Goal: Entertainment & Leisure: Consume media (video, audio)

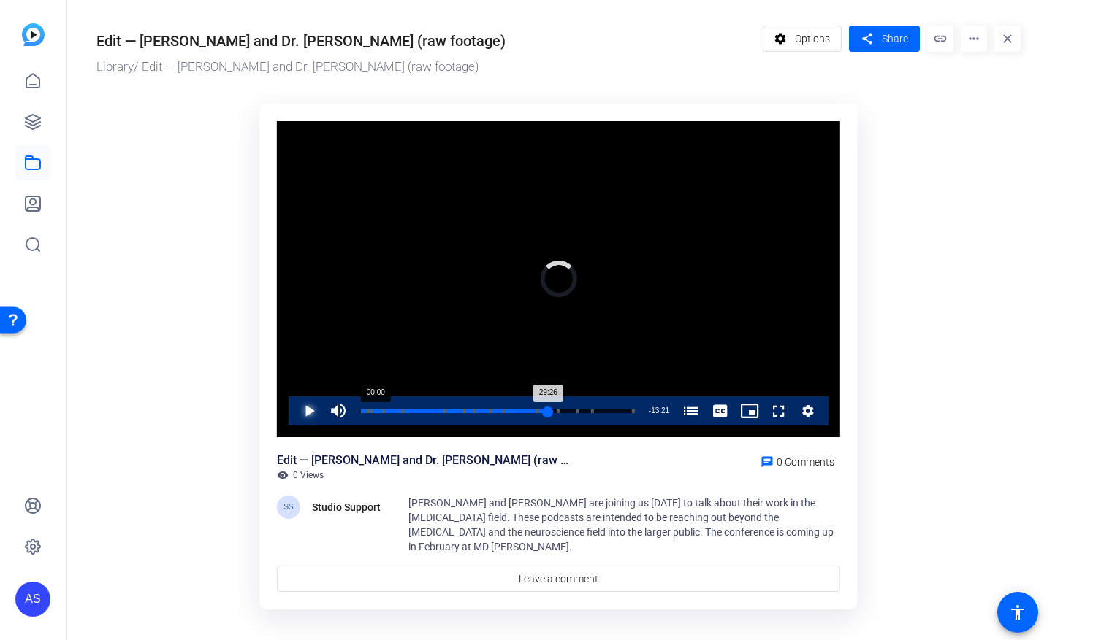
drag, startPoint x: 549, startPoint y: 412, endPoint x: 359, endPoint y: 413, distance: 190.6
click at [360, 413] on div "29:26" at bounding box center [454, 412] width 188 height 4
click at [294, 408] on span "Video Player" at bounding box center [294, 411] width 0 height 29
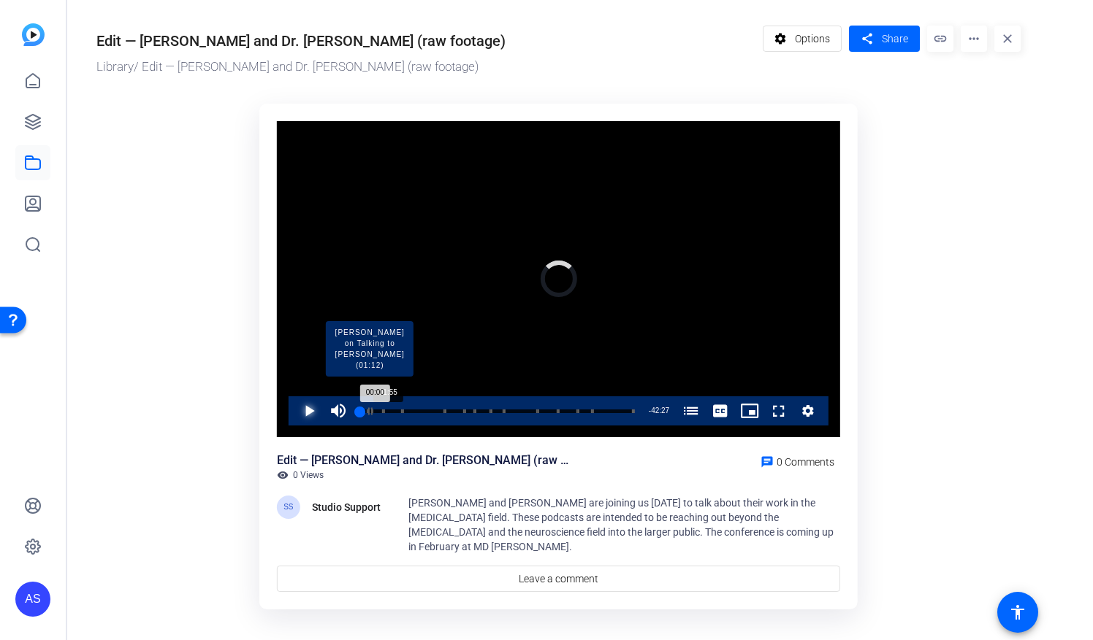
click at [368, 412] on div "Loaded : 0.00% 01:55 00:00 [PERSON_NAME] and [PERSON_NAME] on the [MEDICAL_DATA…" at bounding box center [497, 412] width 274 height 4
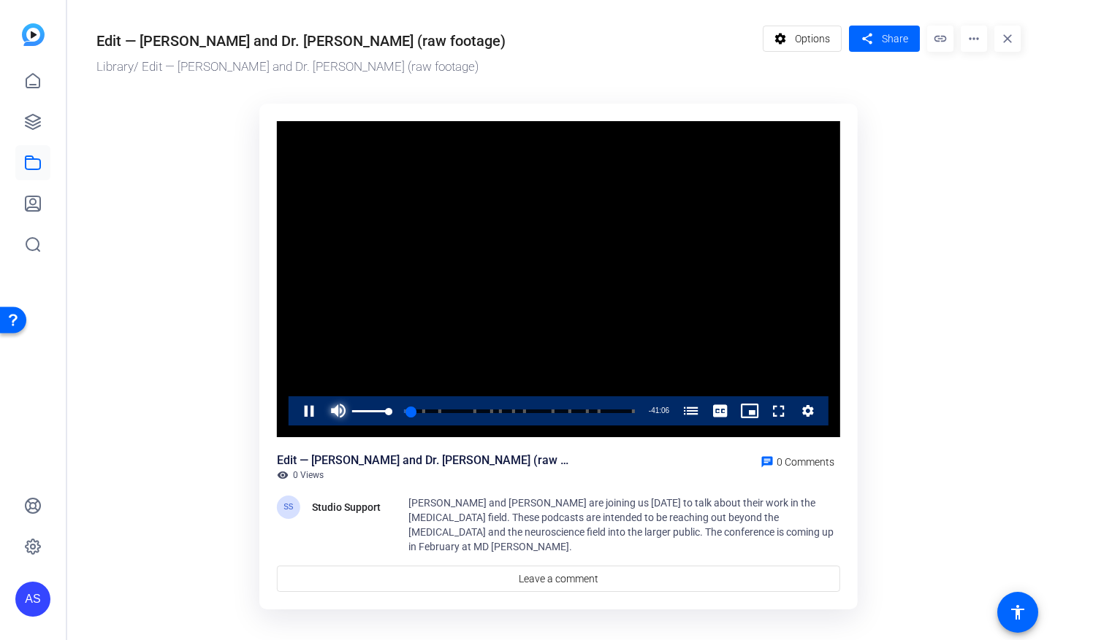
click at [346, 407] on span "Video Player" at bounding box center [338, 411] width 29 height 29
click at [352, 410] on div "Volume Level" at bounding box center [352, 411] width 0 height 2
click at [335, 409] on span "Video Player" at bounding box center [338, 411] width 29 height 29
drag, startPoint x: 387, startPoint y: 411, endPoint x: 371, endPoint y: 410, distance: 16.1
click at [371, 410] on div "Volume Level" at bounding box center [361, 411] width 19 height 2
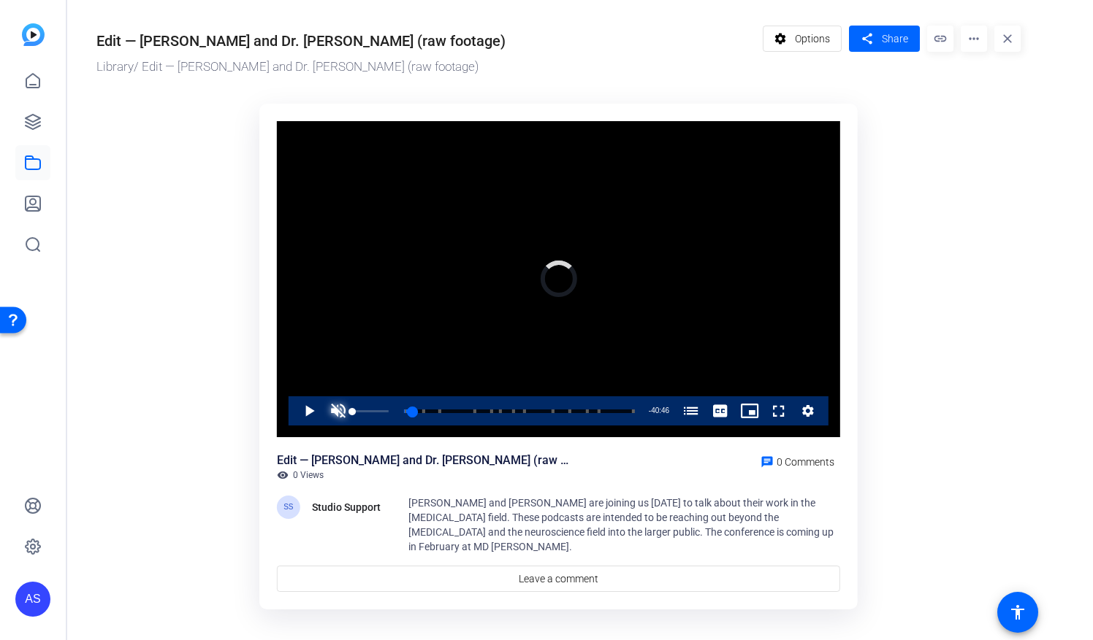
drag, startPoint x: 374, startPoint y: 413, endPoint x: 343, endPoint y: 410, distance: 30.8
click at [343, 410] on div "Play Unmute 0% Current Time 1:41 / Duration 42:27 Loaded : 0.00% 00:00 01:41 [P…" at bounding box center [558, 411] width 540 height 29
click at [361, 410] on div "00:06" at bounding box center [360, 412] width 1 height 4
click at [294, 410] on span "Video Player" at bounding box center [294, 411] width 0 height 29
drag, startPoint x: 366, startPoint y: 410, endPoint x: 358, endPoint y: 410, distance: 8.0
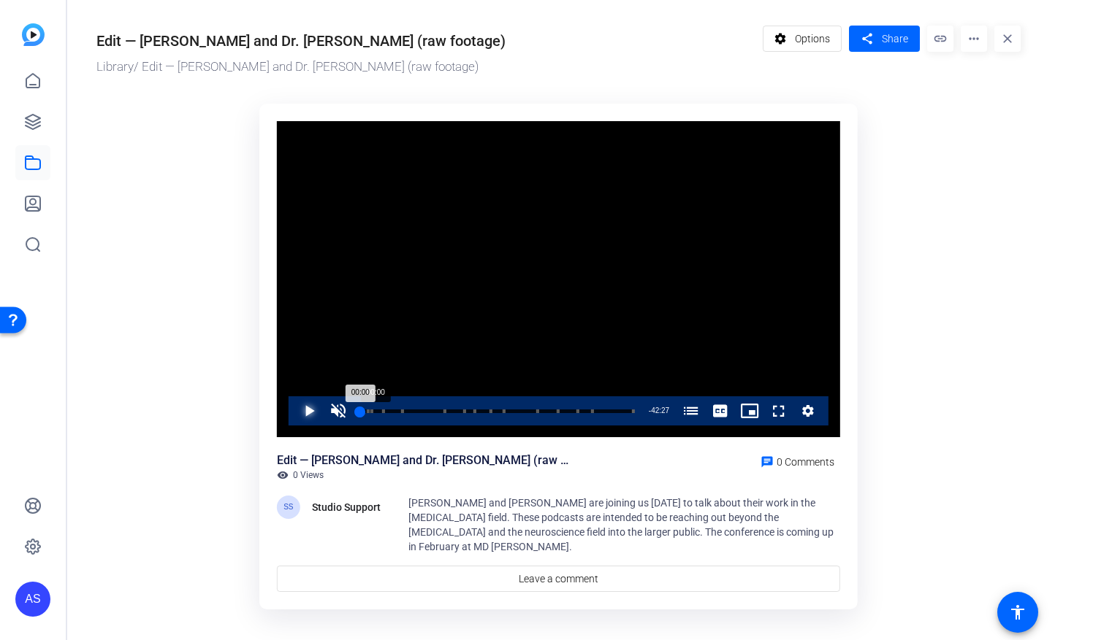
click at [360, 410] on div "00:00" at bounding box center [360, 412] width 0 height 4
click at [256, 359] on div "Video Player is loading. Play Video Play Unmute 0% Current Time 0:00 / Duration…" at bounding box center [558, 350] width 616 height 511
click at [294, 405] on span "Video Player" at bounding box center [294, 411] width 0 height 29
drag, startPoint x: 362, startPoint y: 412, endPoint x: 295, endPoint y: 407, distance: 67.4
click at [348, 412] on div "Play Unmute 0% Current Time 0:00 / Duration 42:27 Loaded : 1.57% 00:00 00:00 [P…" at bounding box center [558, 411] width 540 height 29
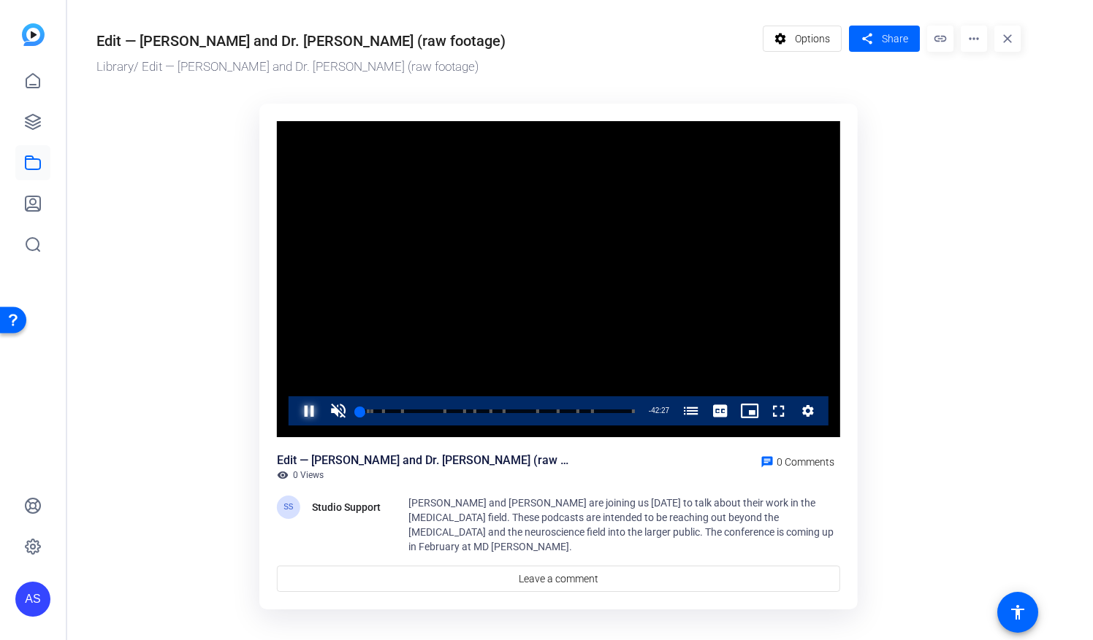
click at [294, 408] on span "Video Player" at bounding box center [294, 411] width 0 height 29
click at [294, 409] on span "Video Player" at bounding box center [294, 411] width 0 height 29
click at [336, 411] on span "Video Player" at bounding box center [338, 411] width 29 height 29
drag, startPoint x: 364, startPoint y: 414, endPoint x: 352, endPoint y: 414, distance: 12.4
click at [352, 414] on div "Play Unmute 0% Current Time 0:00 / Duration 42:27 Loaded : 3.58% 00:00 00:00 [P…" at bounding box center [558, 411] width 540 height 29
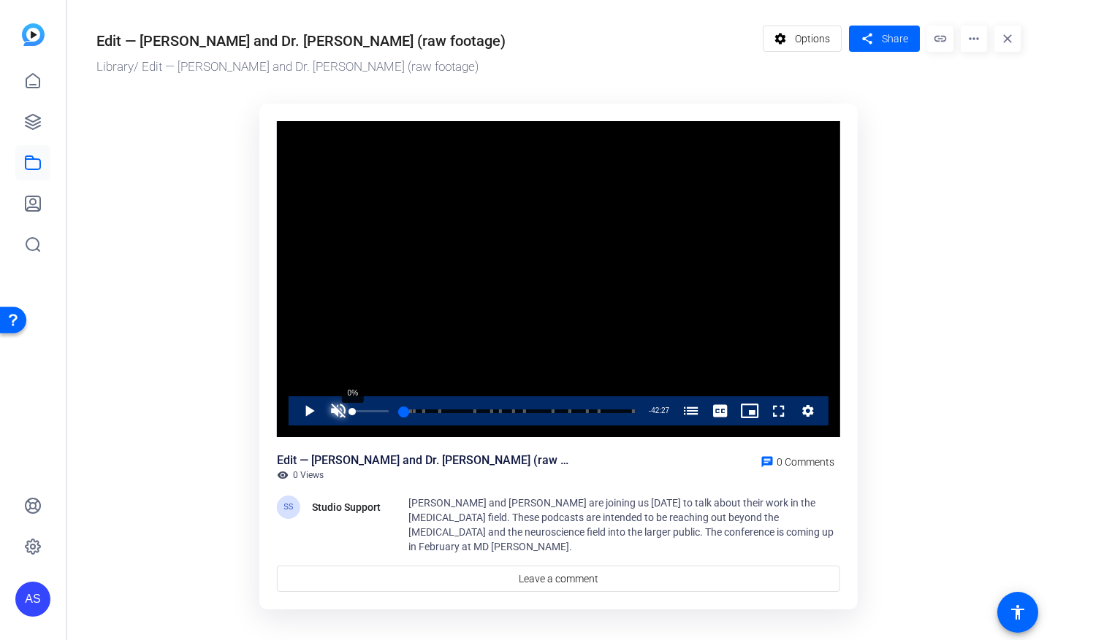
drag, startPoint x: 362, startPoint y: 412, endPoint x: 350, endPoint y: 413, distance: 12.4
click at [350, 413] on div "Play Unmute 0% Current Time 0:00 / Duration 42:27 Loaded : 3.58% 00:20 00:00 [P…" at bounding box center [558, 411] width 540 height 29
click at [294, 408] on span "Video Player" at bounding box center [294, 411] width 0 height 29
click at [337, 413] on span "Video Player" at bounding box center [338, 411] width 29 height 29
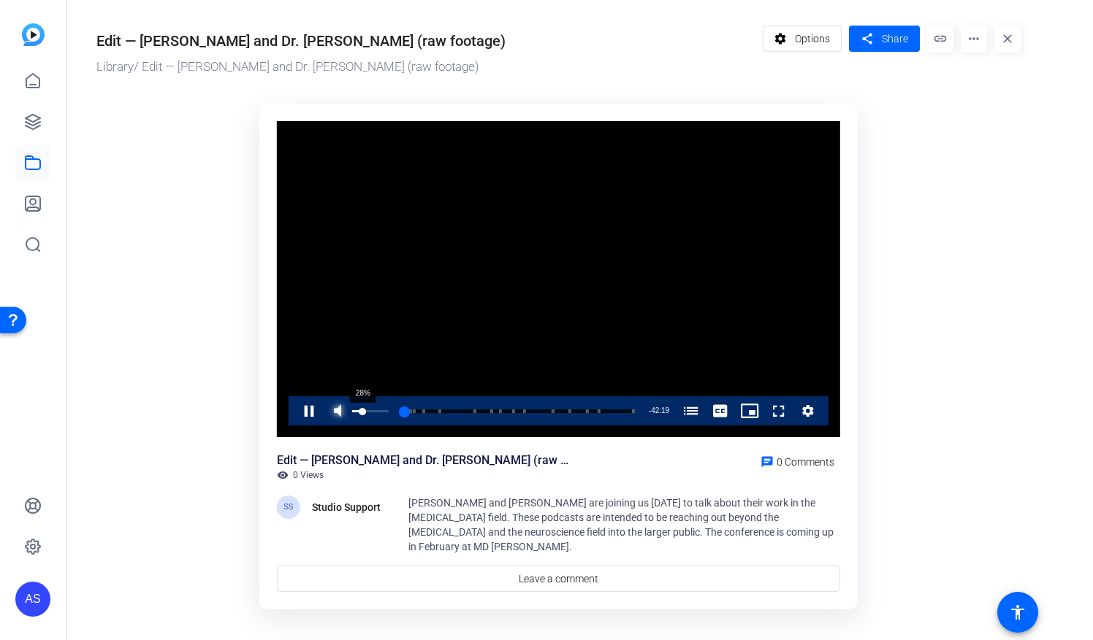
drag, startPoint x: 369, startPoint y: 412, endPoint x: 362, endPoint y: 413, distance: 7.4
click at [362, 413] on div "Volume Level" at bounding box center [357, 411] width 10 height 2
drag, startPoint x: 400, startPoint y: 409, endPoint x: 386, endPoint y: 413, distance: 15.1
click at [386, 410] on div "[PERSON_NAME] and [PERSON_NAME] on the [MEDICAL_DATA] Podcast (00:05) [PERSON_N…" at bounding box center [497, 410] width 274 height 0
drag, startPoint x: 378, startPoint y: 408, endPoint x: 357, endPoint y: 413, distance: 21.6
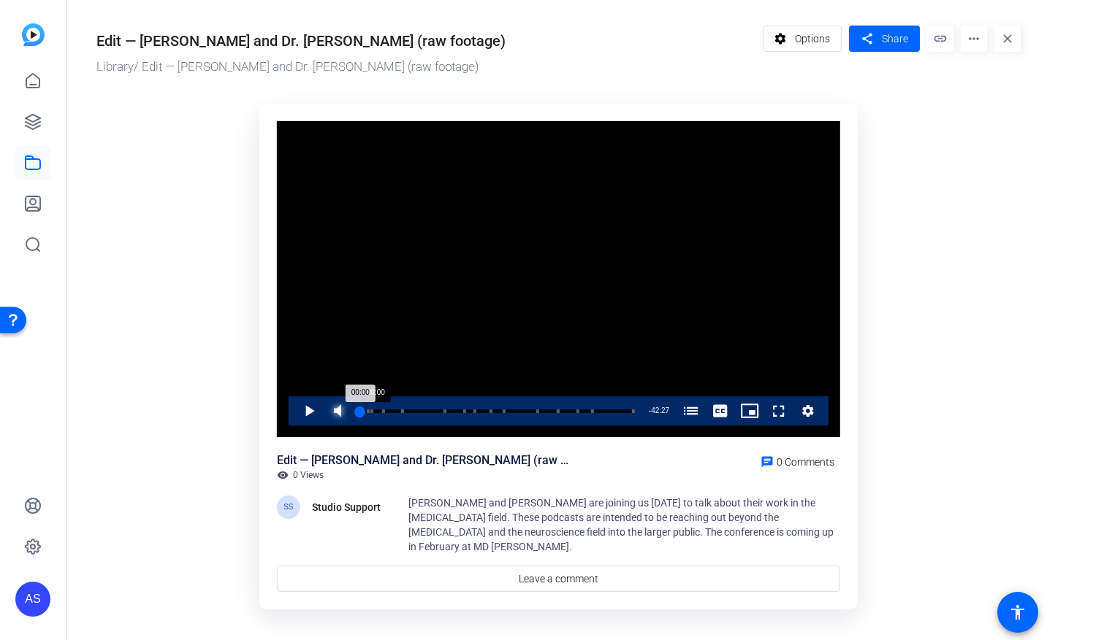
click at [360, 413] on div "00:00" at bounding box center [360, 412] width 0 height 4
click at [294, 417] on span "Video Player" at bounding box center [294, 411] width 0 height 29
click at [294, 408] on span "Video Player" at bounding box center [294, 411] width 0 height 29
click at [294, 412] on span "Video Player" at bounding box center [294, 411] width 0 height 29
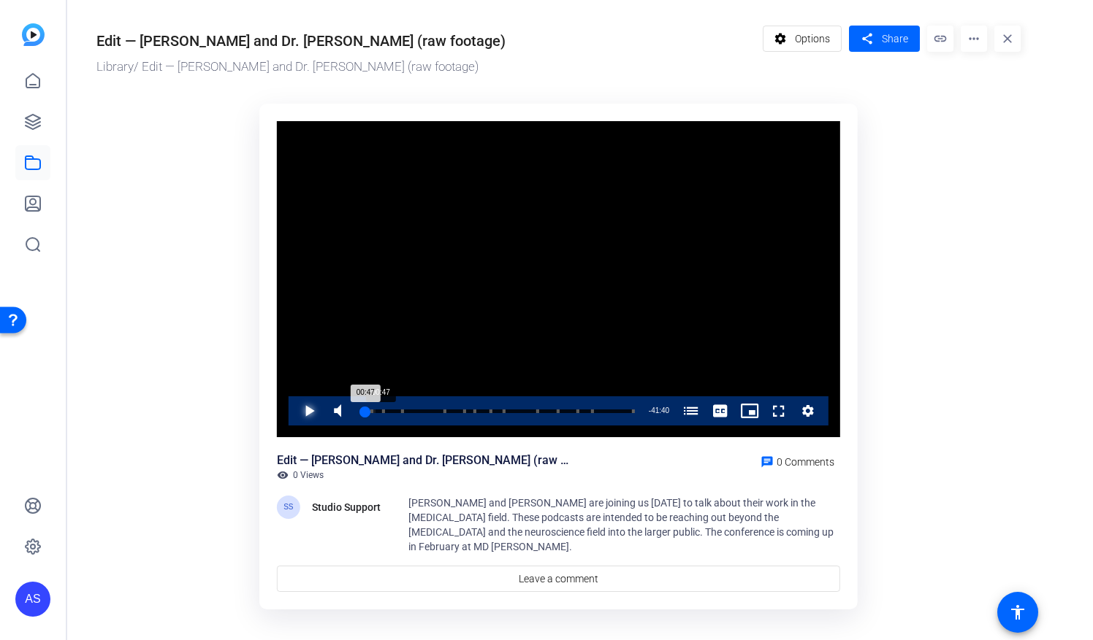
click at [364, 413] on div "00:47" at bounding box center [362, 412] width 5 height 4
click at [294, 412] on span "Video Player" at bounding box center [294, 411] width 0 height 29
click at [294, 408] on span "Video Player" at bounding box center [294, 411] width 0 height 29
click at [367, 413] on div "01:14" at bounding box center [364, 412] width 8 height 4
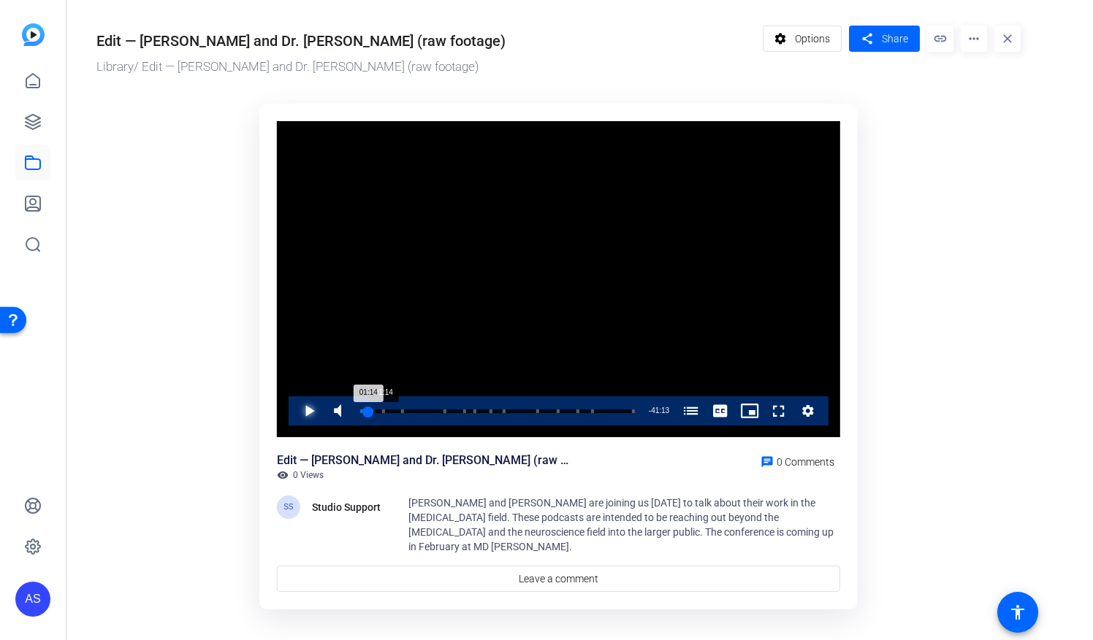
click at [367, 413] on div "01:14" at bounding box center [364, 412] width 8 height 4
drag, startPoint x: 363, startPoint y: 412, endPoint x: 371, endPoint y: 410, distance: 8.2
click at [371, 410] on div "01:48" at bounding box center [366, 412] width 12 height 4
click at [294, 410] on span "Video Player" at bounding box center [294, 411] width 0 height 29
click at [294, 412] on span "Video Player" at bounding box center [294, 411] width 0 height 29
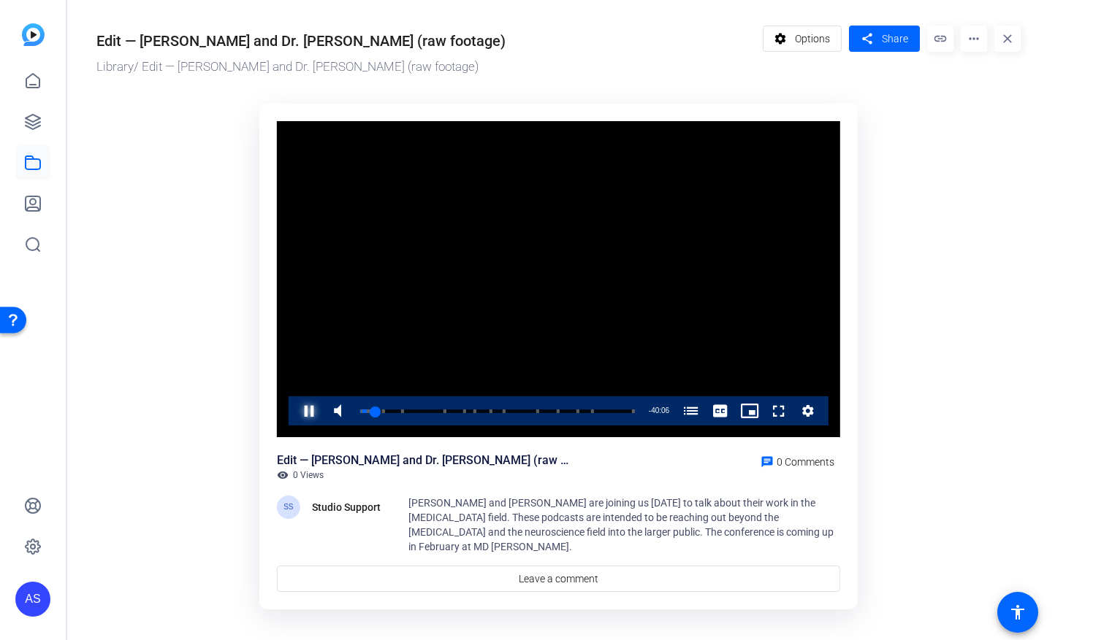
click at [294, 409] on span "Video Player" at bounding box center [294, 411] width 0 height 29
click at [294, 407] on span "Video Player" at bounding box center [294, 411] width 0 height 29
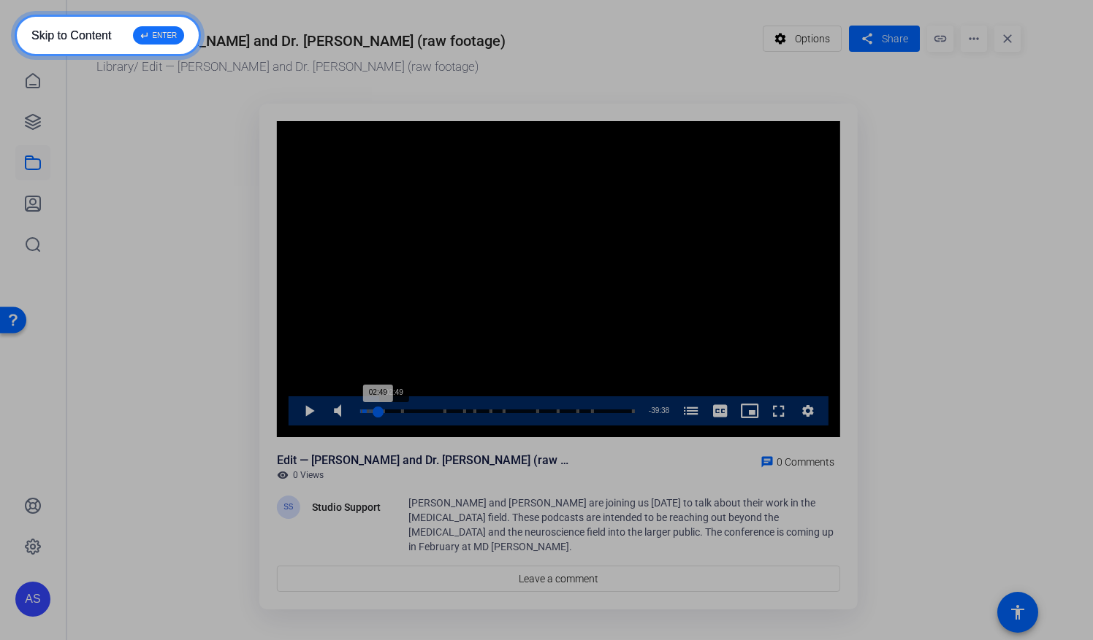
drag, startPoint x: 390, startPoint y: 412, endPoint x: 378, endPoint y: 415, distance: 12.8
click at [378, 413] on div "02:49" at bounding box center [369, 412] width 18 height 4
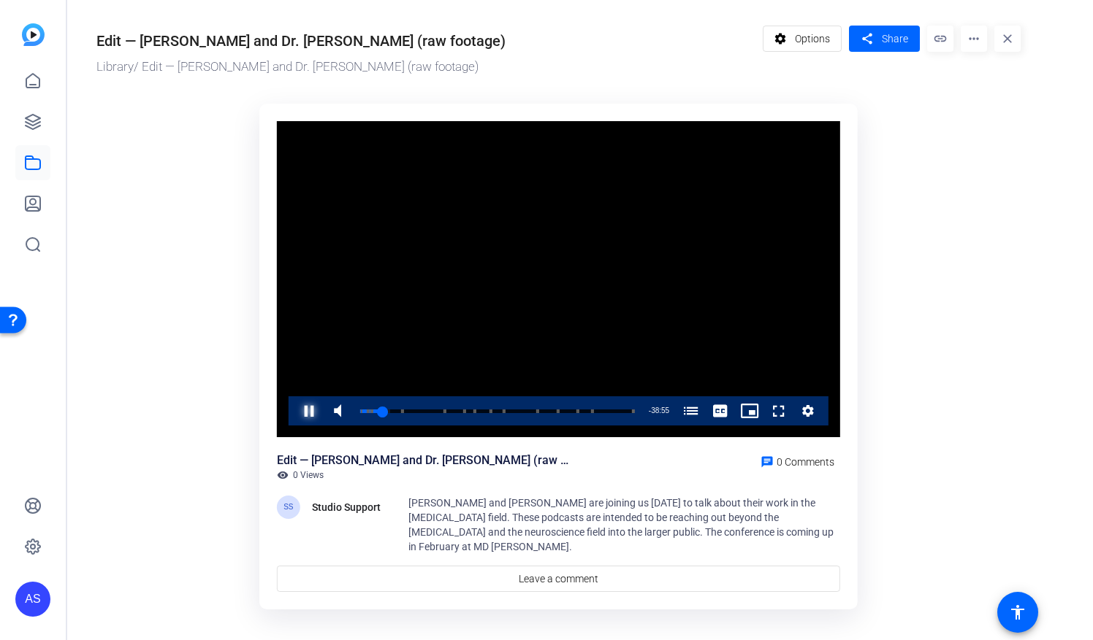
click at [294, 413] on span "Video Player" at bounding box center [294, 411] width 0 height 29
click at [294, 409] on span "Video Player" at bounding box center [294, 411] width 0 height 29
click at [294, 413] on span "Video Player" at bounding box center [294, 411] width 0 height 29
click at [294, 415] on span "Video Player" at bounding box center [294, 411] width 0 height 29
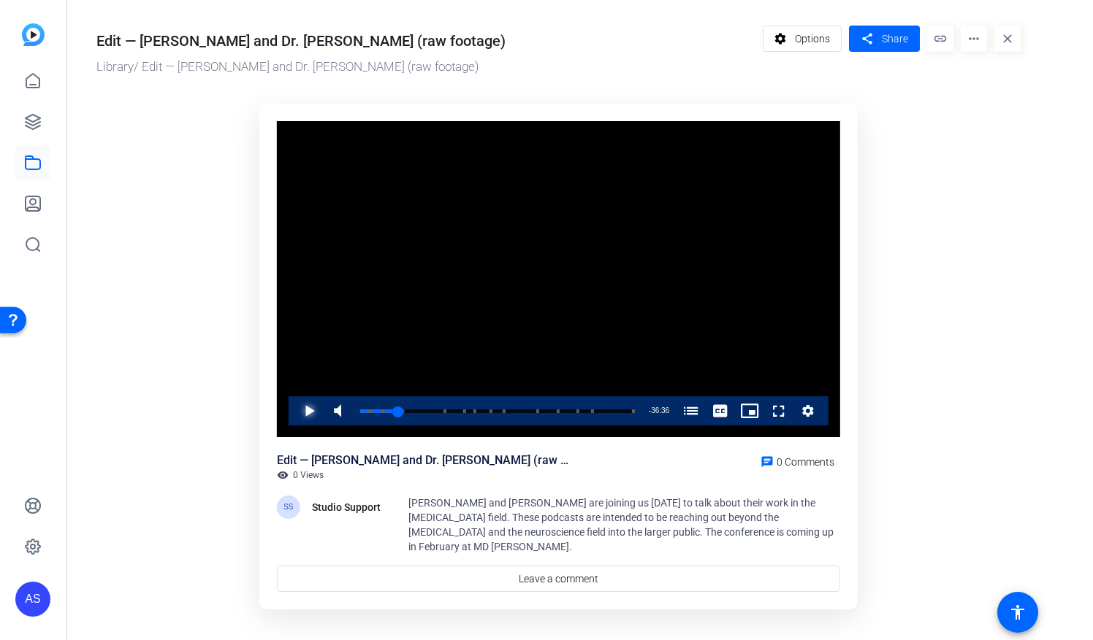
click at [294, 408] on span "Video Player" at bounding box center [294, 411] width 0 height 29
click at [294, 413] on span "Video Player" at bounding box center [294, 411] width 0 height 29
click at [294, 408] on span "Video Player" at bounding box center [294, 411] width 0 height 29
drag, startPoint x: 427, startPoint y: 410, endPoint x: 413, endPoint y: 413, distance: 13.3
click at [413, 413] on div "08:15" at bounding box center [386, 412] width 53 height 4
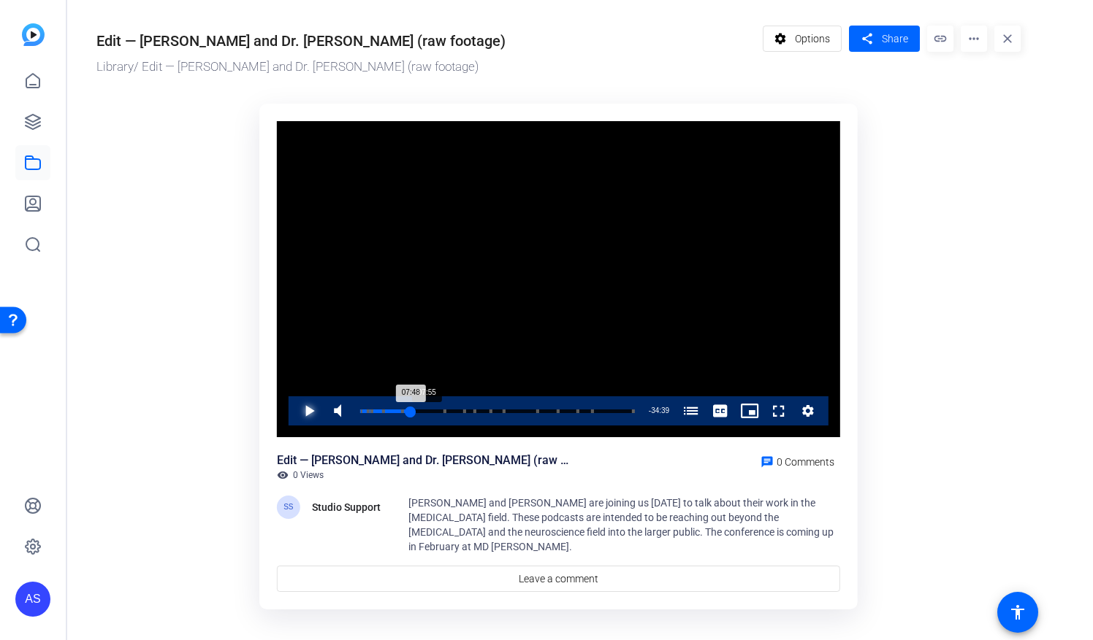
click at [410, 413] on div "07:48" at bounding box center [385, 412] width 50 height 4
click at [294, 416] on span "Video Player" at bounding box center [294, 411] width 0 height 29
click at [422, 410] on div "09:37" at bounding box center [391, 412] width 62 height 4
click at [294, 410] on span "Video Player" at bounding box center [294, 411] width 0 height 29
click at [294, 408] on span "Video Player" at bounding box center [294, 411] width 0 height 29
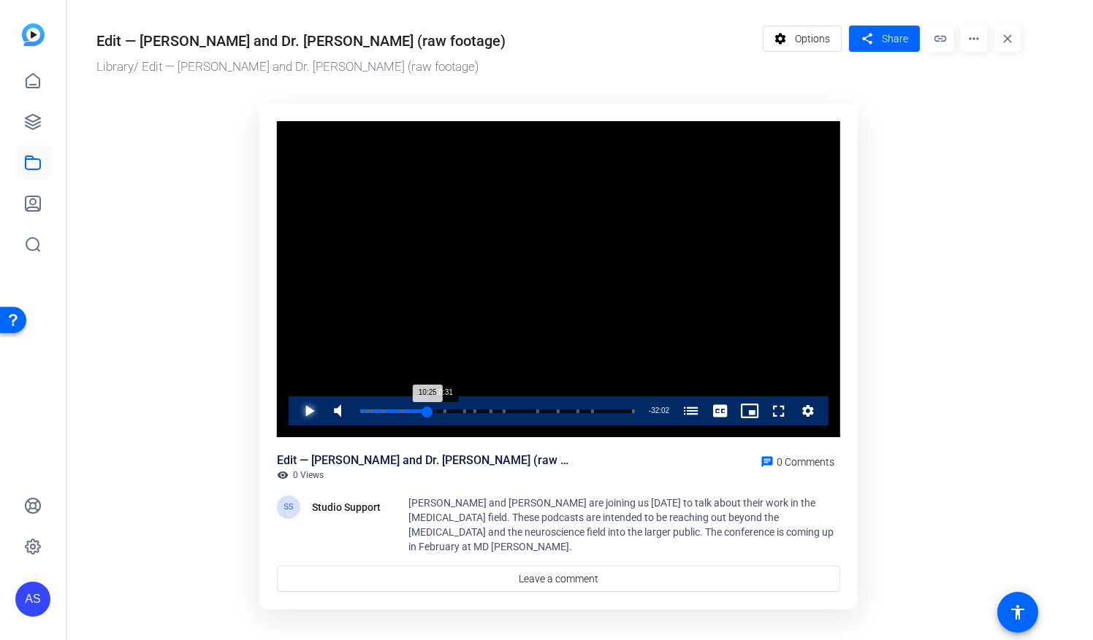
click at [427, 410] on div "10:25" at bounding box center [393, 412] width 67 height 4
click at [429, 410] on div "10:38" at bounding box center [394, 412] width 69 height 4
click at [294, 410] on span "Video Player" at bounding box center [294, 411] width 0 height 29
click at [427, 412] on div "10:31" at bounding box center [394, 412] width 68 height 4
click at [294, 410] on span "Video Player" at bounding box center [294, 411] width 0 height 29
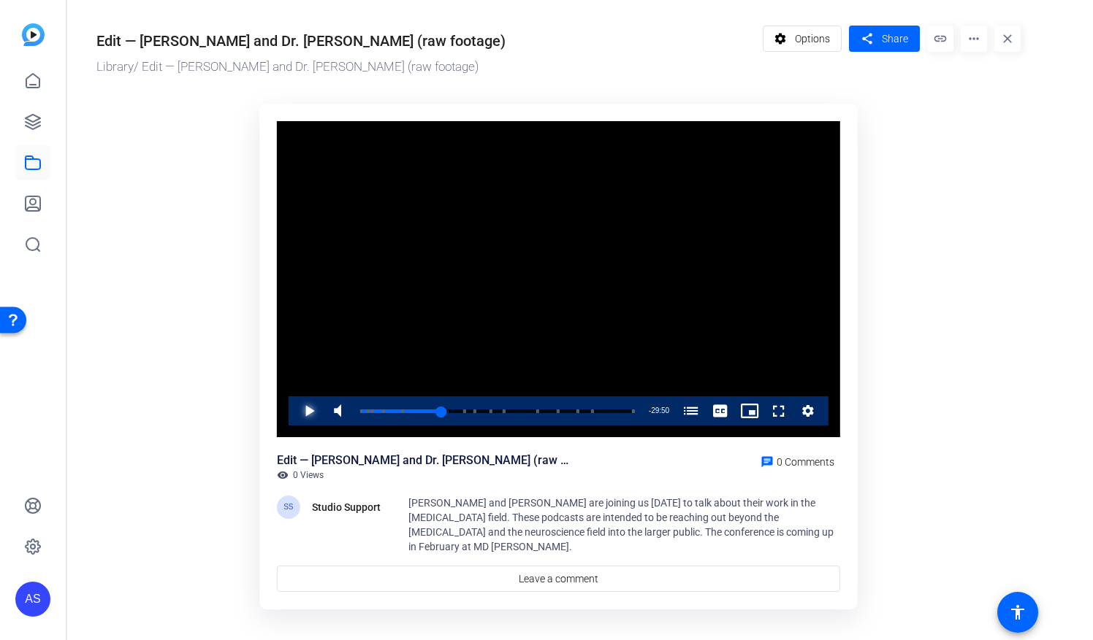
click at [294, 410] on span "Video Player" at bounding box center [294, 411] width 0 height 29
click at [294, 415] on span "Video Player" at bounding box center [294, 411] width 0 height 29
click at [294, 407] on span "Video Player" at bounding box center [294, 411] width 0 height 29
click at [294, 411] on span "Video Player" at bounding box center [294, 411] width 0 height 29
click at [294, 413] on span "Video Player" at bounding box center [294, 411] width 0 height 29
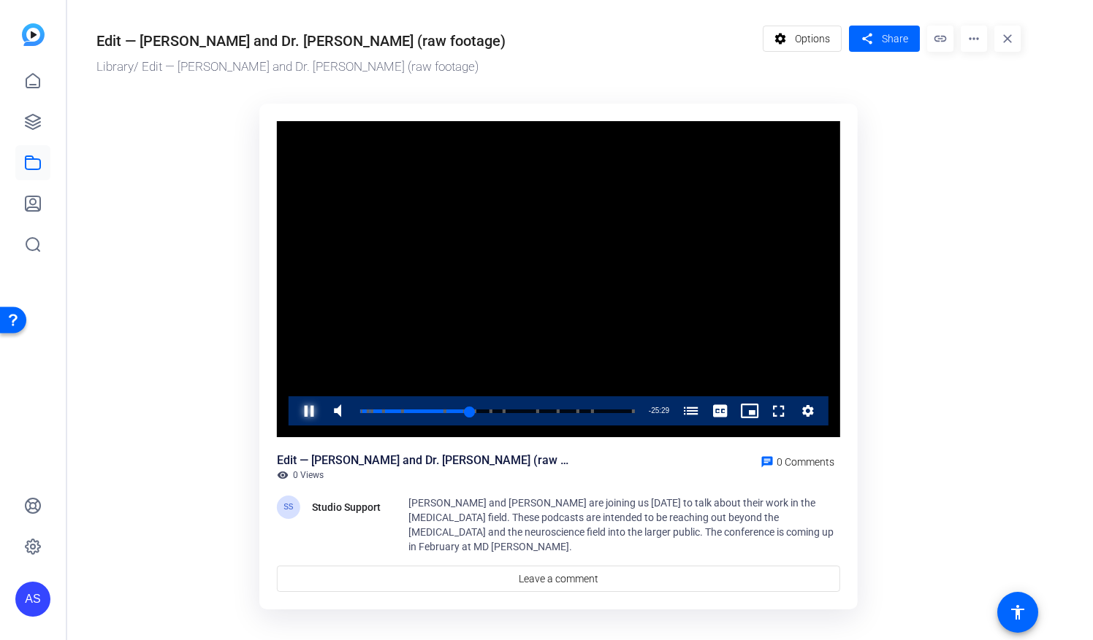
click at [294, 413] on span "Video Player" at bounding box center [294, 411] width 0 height 29
click at [471, 410] on div "17:19" at bounding box center [416, 412] width 112 height 4
click at [469, 410] on div "16:52" at bounding box center [414, 412] width 109 height 4
click at [294, 412] on span "Video Player" at bounding box center [294, 411] width 0 height 29
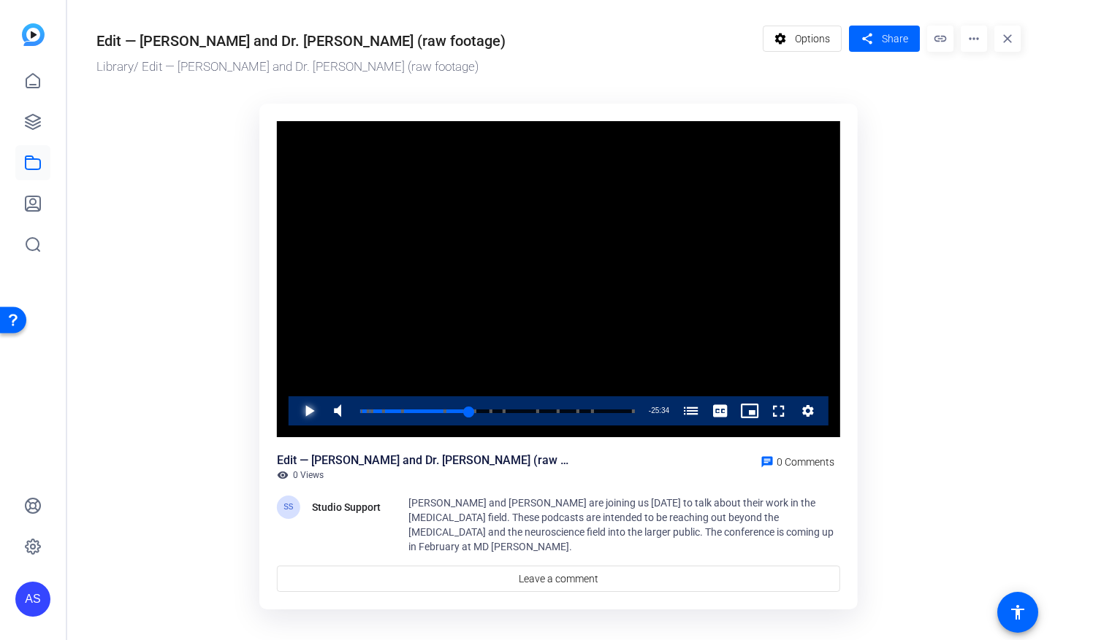
click at [294, 412] on span "Video Player" at bounding box center [294, 411] width 0 height 29
click at [294, 410] on span "Video Player" at bounding box center [294, 411] width 0 height 29
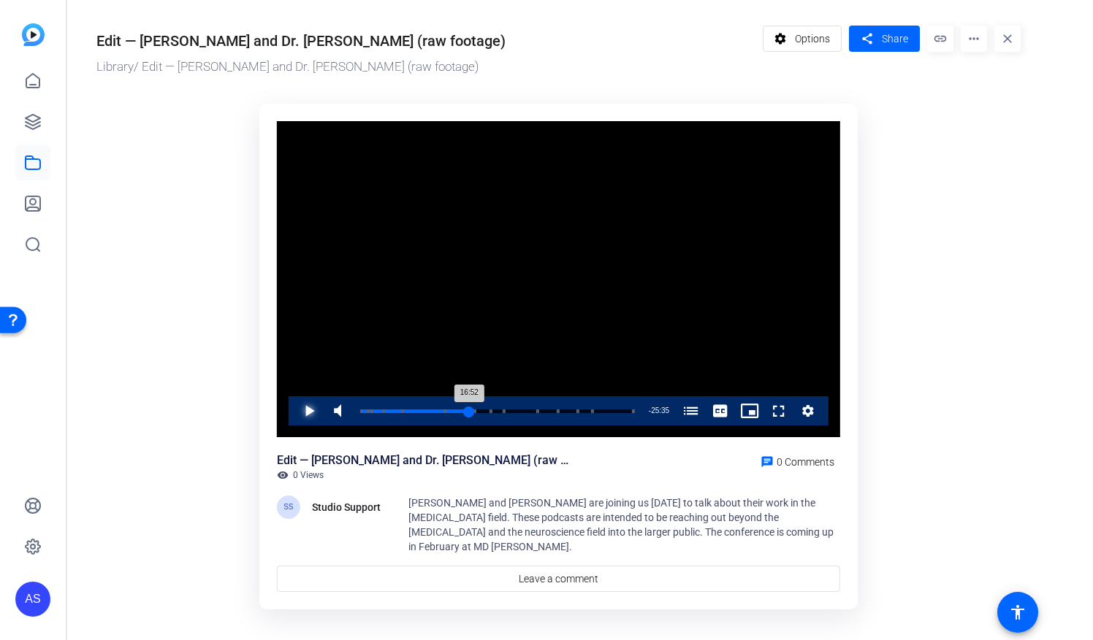
click at [468, 410] on div "16:52" at bounding box center [414, 412] width 109 height 4
click at [294, 410] on span "Video Player" at bounding box center [294, 411] width 0 height 29
click at [468, 410] on div "16:52" at bounding box center [414, 412] width 109 height 4
click at [294, 403] on span "Video Player" at bounding box center [294, 411] width 0 height 29
click at [473, 413] on div "17:39" at bounding box center [417, 412] width 114 height 4
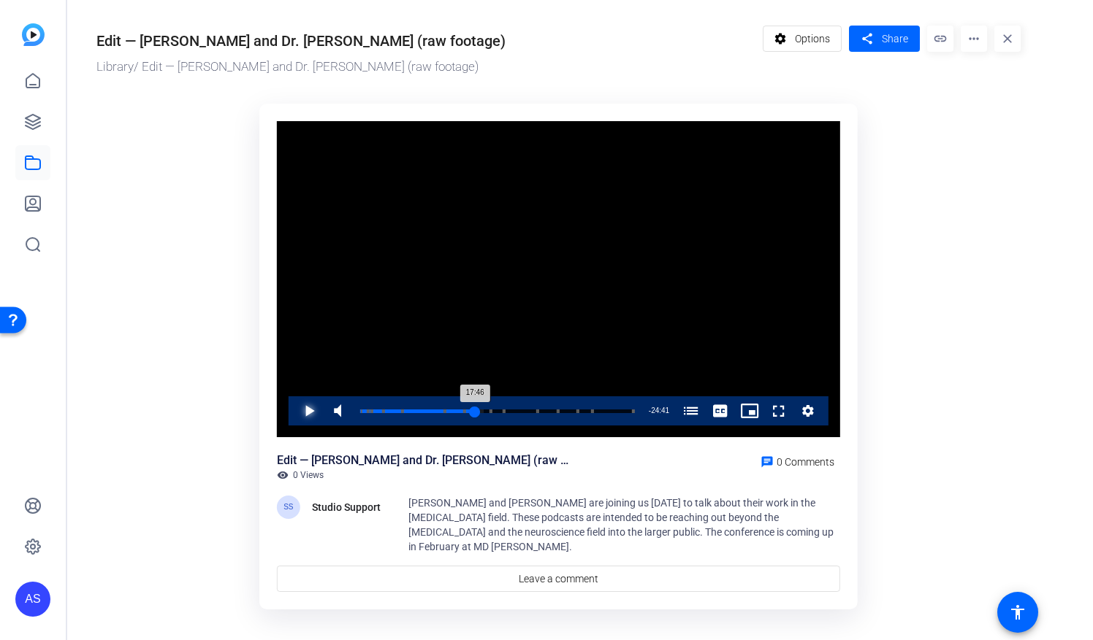
drag, startPoint x: 483, startPoint y: 410, endPoint x: 474, endPoint y: 408, distance: 9.7
click at [474, 410] on div "Loaded : 45.15% 17:46 17:46 [PERSON_NAME] and [PERSON_NAME] on the [MEDICAL_DAT…" at bounding box center [497, 412] width 274 height 4
drag, startPoint x: 475, startPoint y: 411, endPoint x: 466, endPoint y: 411, distance: 9.5
click at [466, 411] on div "16:25" at bounding box center [413, 412] width 106 height 4
click at [469, 411] on div "16:52" at bounding box center [414, 412] width 109 height 4
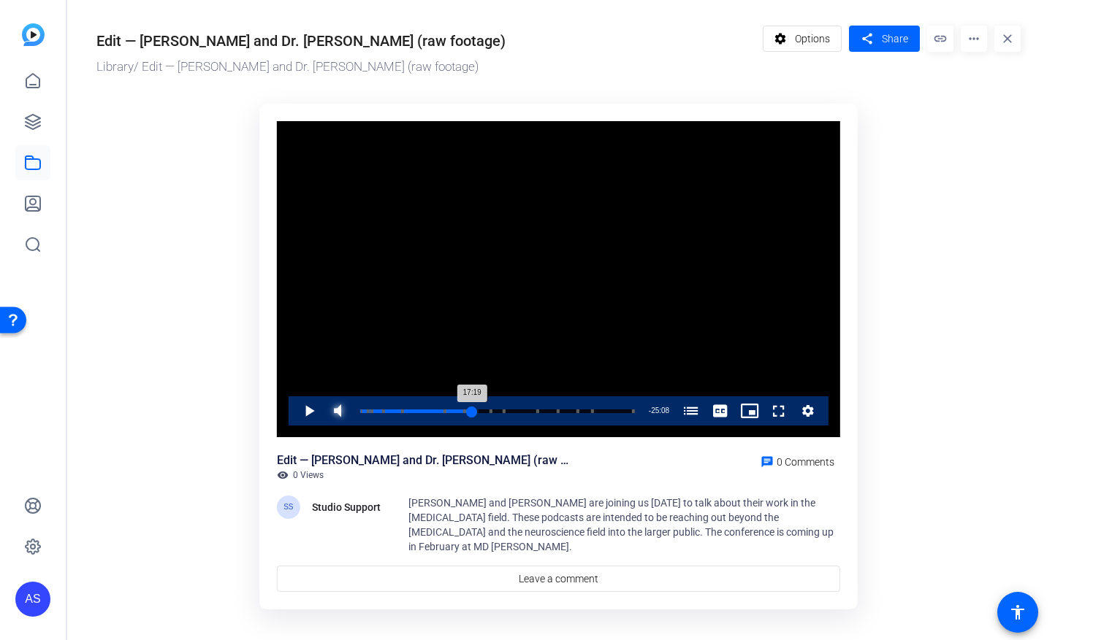
click at [472, 410] on div "17:19" at bounding box center [416, 412] width 112 height 4
click at [294, 413] on span "Video Player" at bounding box center [294, 411] width 0 height 29
click at [294, 412] on span "Video Player" at bounding box center [294, 411] width 0 height 29
click at [294, 408] on span "Video Player" at bounding box center [294, 411] width 0 height 29
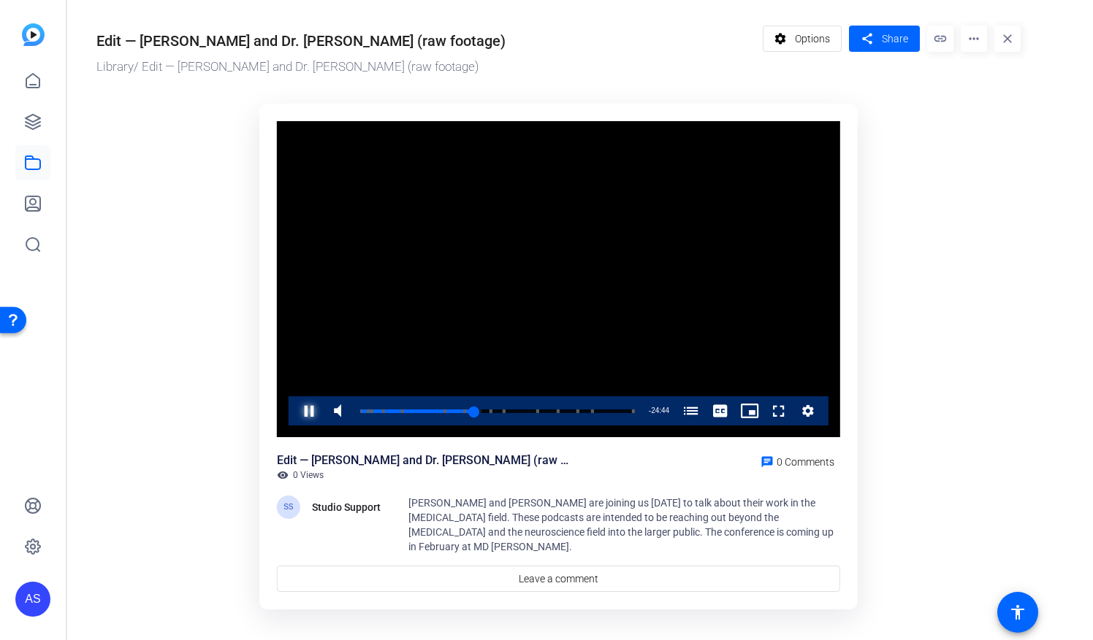
click at [294, 408] on span "Video Player" at bounding box center [294, 411] width 0 height 29
click at [294, 412] on span "Video Player" at bounding box center [294, 411] width 0 height 29
click at [294, 410] on span "Video Player" at bounding box center [294, 411] width 0 height 29
click at [294, 415] on span "Video Player" at bounding box center [294, 411] width 0 height 29
click at [294, 407] on span "Video Player" at bounding box center [294, 411] width 0 height 29
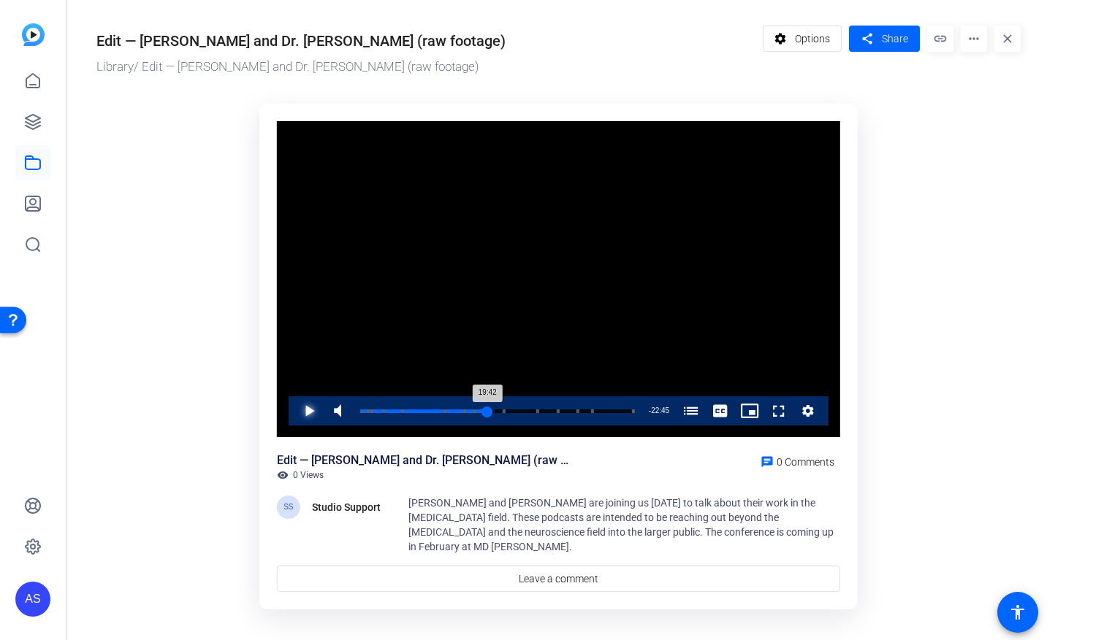
click at [486, 412] on div "19:42" at bounding box center [423, 412] width 127 height 4
click at [294, 404] on span "Video Player" at bounding box center [294, 411] width 0 height 29
click at [294, 413] on span "Video Player" at bounding box center [294, 411] width 0 height 29
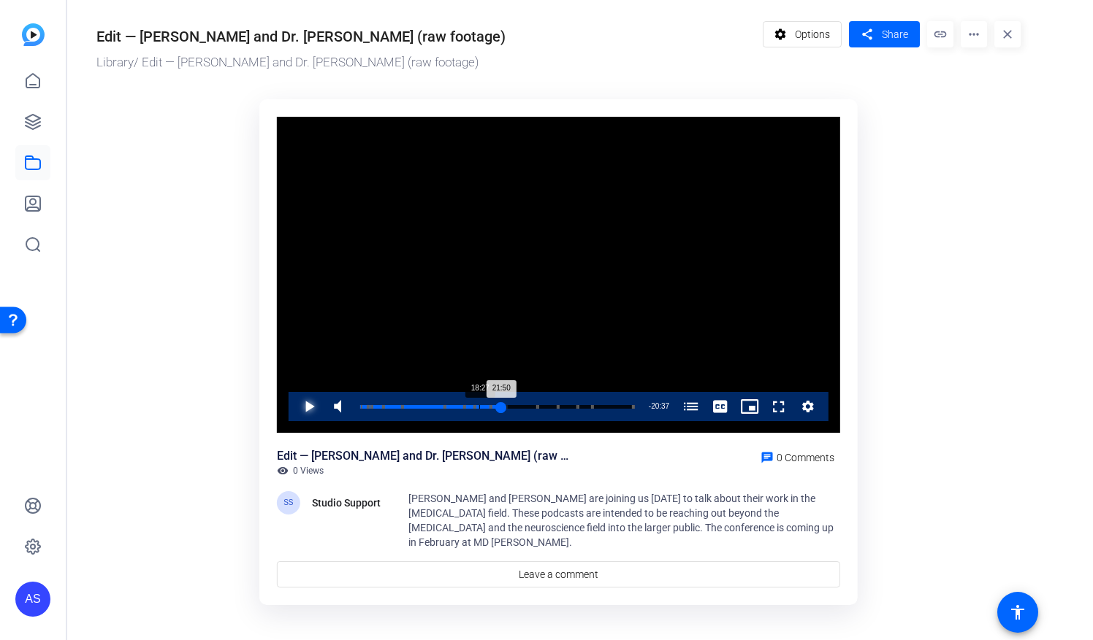
scroll to position [5, 0]
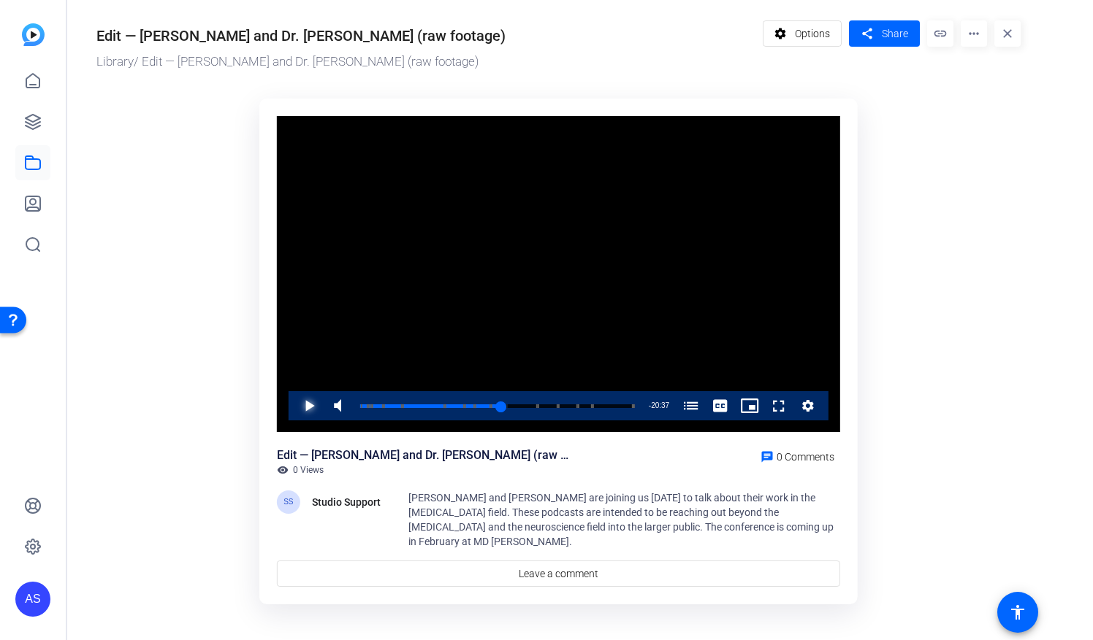
click at [294, 406] on span "Video Player" at bounding box center [294, 405] width 0 height 29
click at [294, 408] on span "Video Player" at bounding box center [294, 405] width 0 height 29
click at [294, 402] on span "Video Player" at bounding box center [294, 405] width 0 height 29
click at [294, 403] on span "Video Player" at bounding box center [294, 405] width 0 height 29
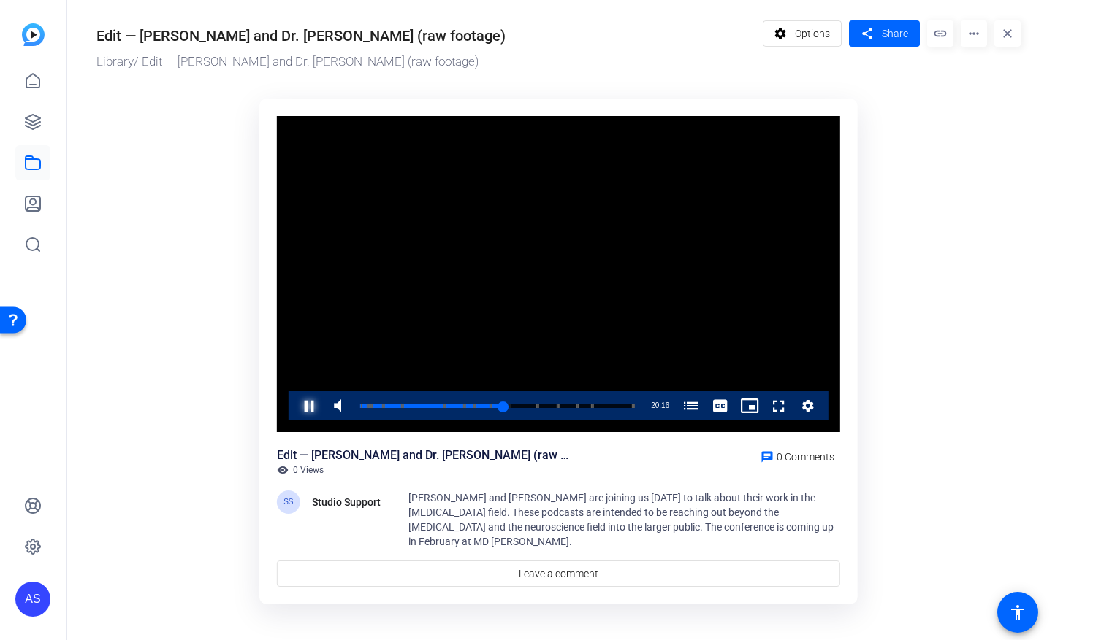
click at [294, 403] on span "Video Player" at bounding box center [294, 405] width 0 height 29
click at [294, 410] on span "Video Player" at bounding box center [294, 405] width 0 height 29
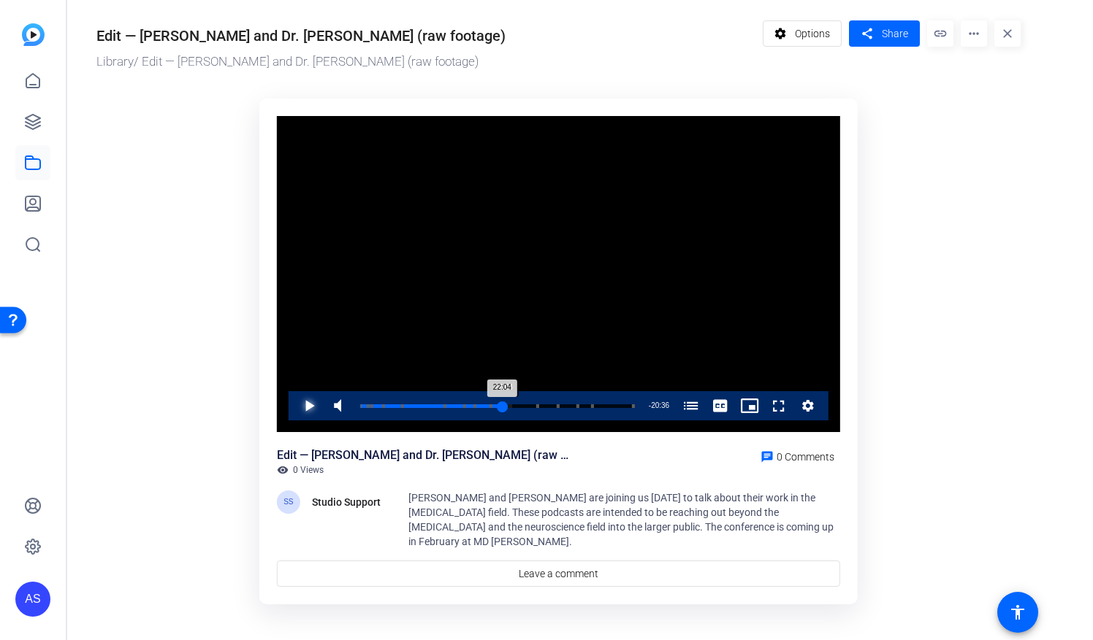
click at [501, 408] on div "22:04" at bounding box center [431, 407] width 142 height 4
click at [294, 407] on span "Video Player" at bounding box center [294, 405] width 0 height 29
click at [294, 399] on span "Video Player" at bounding box center [294, 405] width 0 height 29
click at [294, 405] on span "Video Player" at bounding box center [294, 405] width 0 height 29
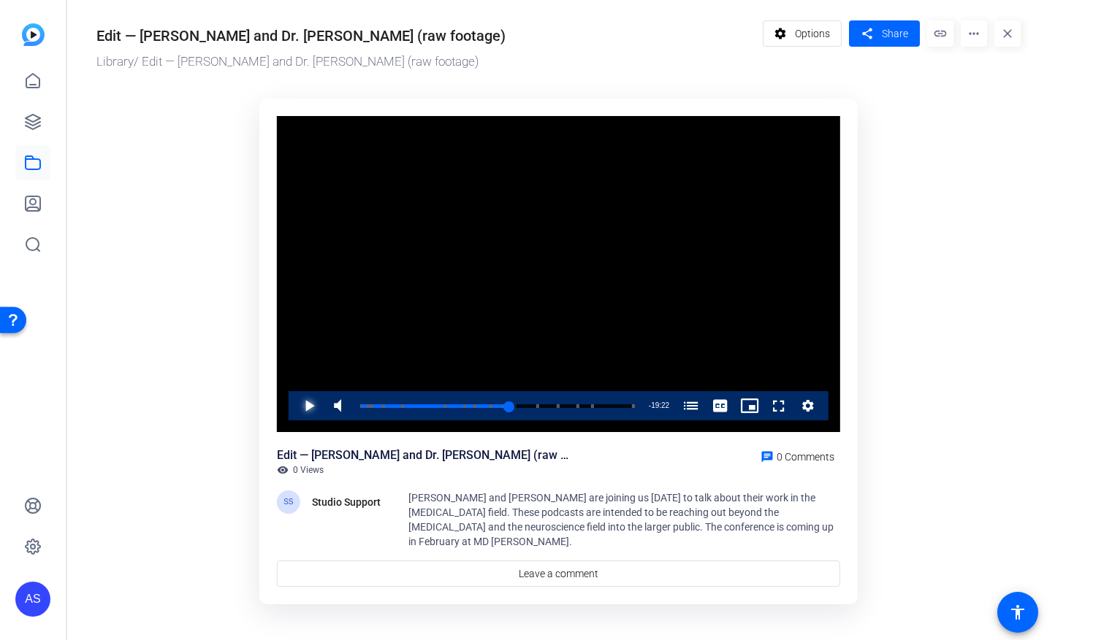
click at [294, 405] on span "Video Player" at bounding box center [294, 405] width 0 height 29
click at [506, 406] on div "22:45" at bounding box center [433, 407] width 147 height 4
click at [294, 405] on span "Video Player" at bounding box center [294, 405] width 0 height 29
click at [503, 408] on div "22:45" at bounding box center [433, 407] width 147 height 4
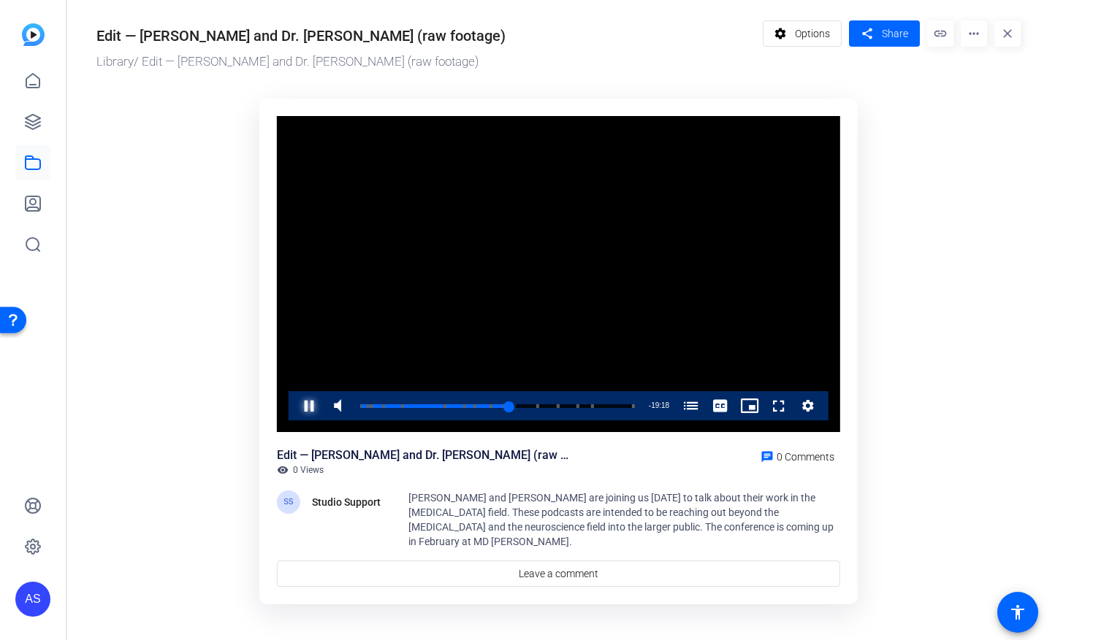
click at [294, 402] on span "Video Player" at bounding box center [294, 405] width 0 height 29
click at [294, 409] on span "Video Player" at bounding box center [294, 405] width 0 height 29
click at [294, 405] on span "Video Player" at bounding box center [294, 405] width 0 height 29
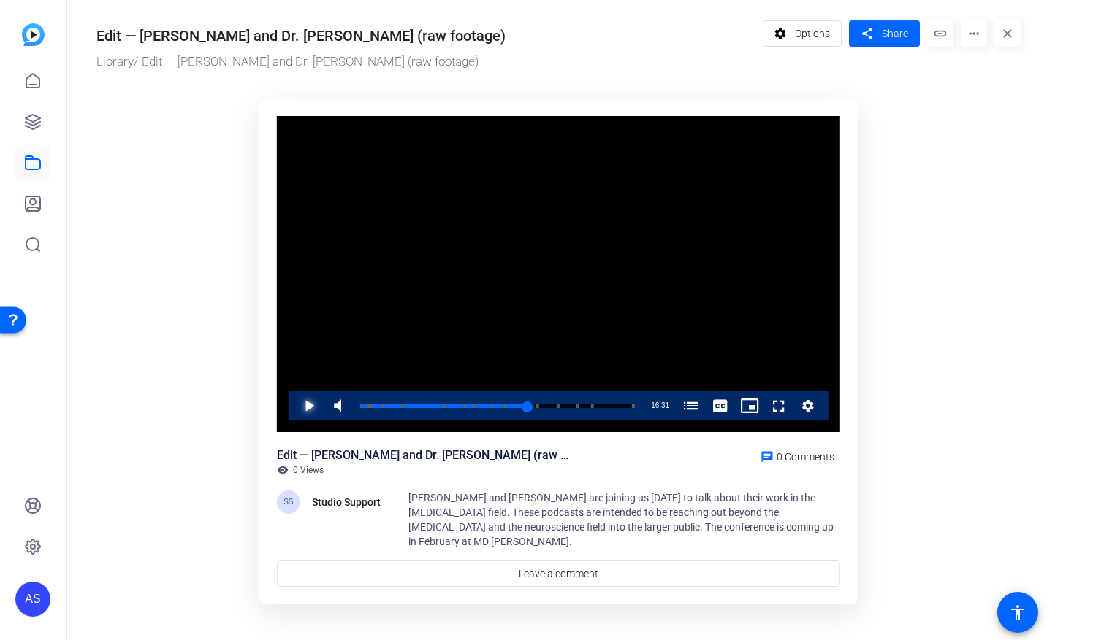
click at [294, 405] on span "Video Player" at bounding box center [294, 405] width 0 height 29
click at [294, 406] on span "Video Player" at bounding box center [294, 405] width 0 height 29
click at [294, 403] on span "Video Player" at bounding box center [294, 405] width 0 height 29
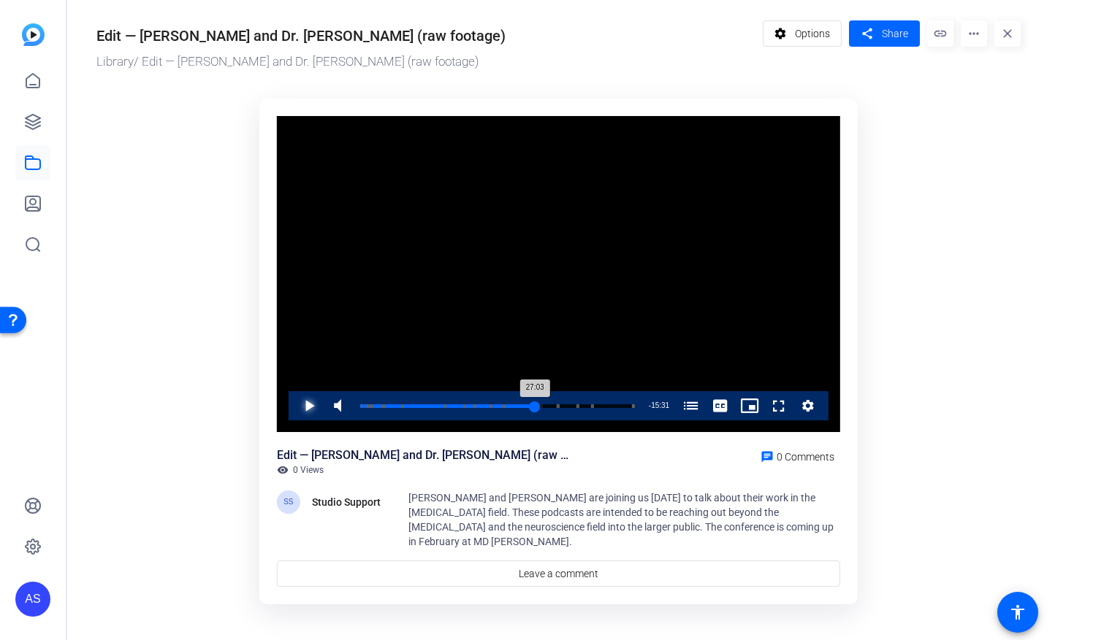
click at [533, 405] on div "27:03" at bounding box center [447, 407] width 175 height 4
click at [530, 408] on div "26:56" at bounding box center [447, 407] width 174 height 4
click at [532, 407] on div "26:50" at bounding box center [446, 407] width 173 height 4
click at [535, 406] on div "27:03" at bounding box center [447, 407] width 175 height 4
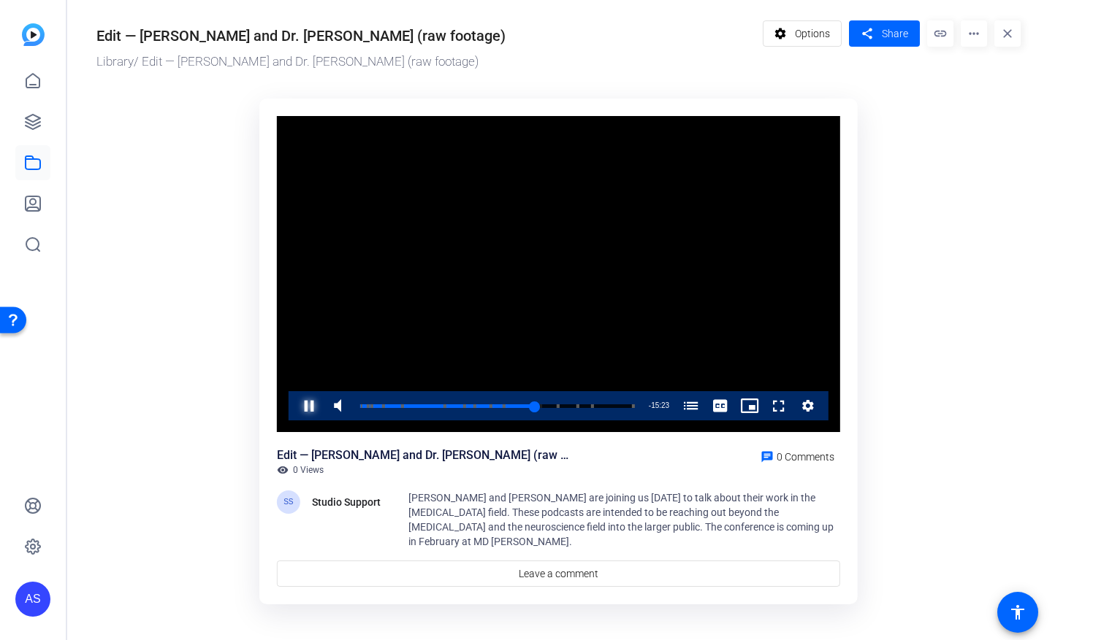
click at [294, 404] on span "Video Player" at bounding box center [294, 405] width 0 height 29
click at [534, 408] on div "27:03" at bounding box center [447, 407] width 175 height 4
click at [294, 410] on span "Video Player" at bounding box center [294, 405] width 0 height 29
click at [294, 403] on span "Video Player" at bounding box center [294, 405] width 0 height 29
click at [294, 406] on span "Video Player" at bounding box center [294, 405] width 0 height 29
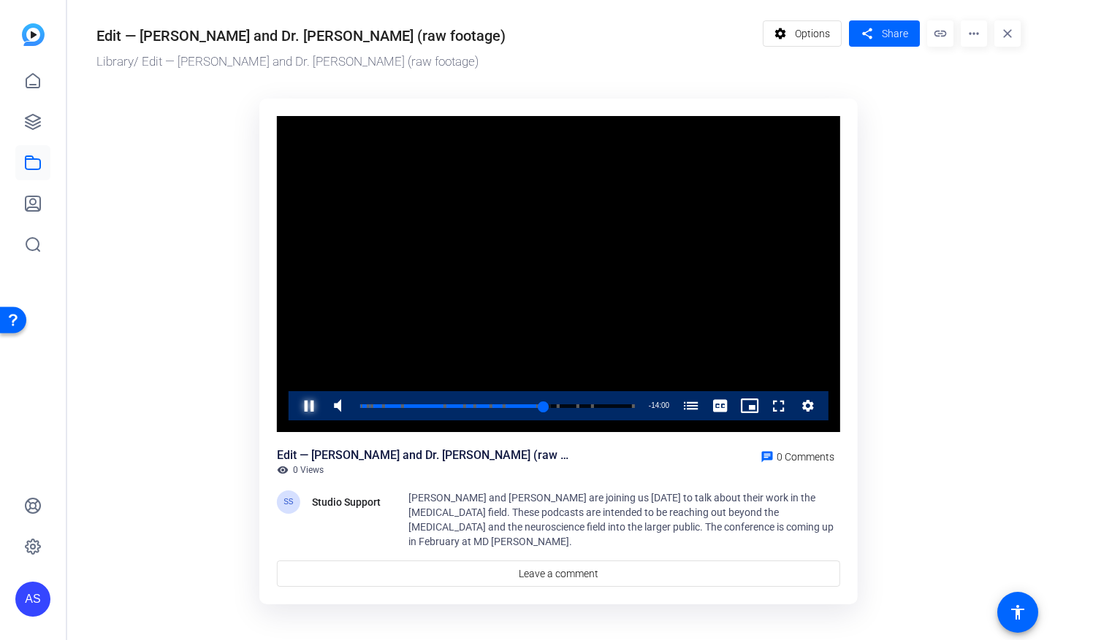
click at [294, 406] on span "Video Player" at bounding box center [294, 405] width 0 height 29
click at [294, 405] on span "Video Player" at bounding box center [294, 405] width 0 height 29
click at [294, 396] on span "Video Player" at bounding box center [294, 405] width 0 height 29
click at [548, 405] on div "29:12" at bounding box center [454, 407] width 189 height 4
click at [294, 408] on span "Video Player" at bounding box center [294, 405] width 0 height 29
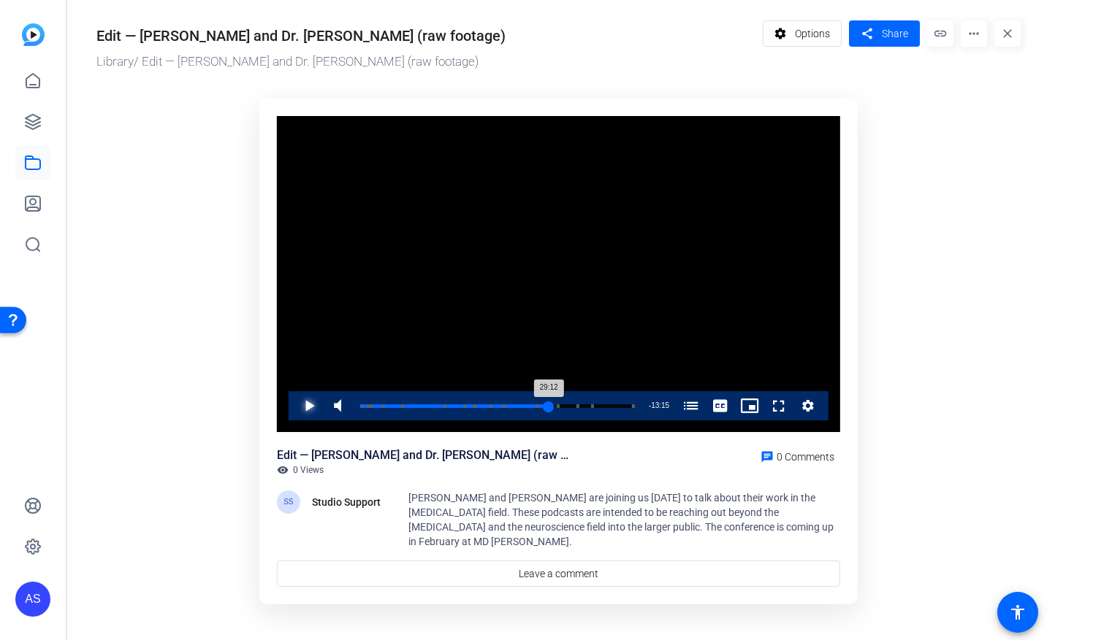
click at [548, 405] on div "29:12" at bounding box center [454, 407] width 188 height 4
click at [294, 402] on span "Video Player" at bounding box center [294, 405] width 0 height 29
click at [294, 405] on span "Video Player" at bounding box center [294, 405] width 0 height 29
click at [294, 406] on span "Video Player" at bounding box center [294, 405] width 0 height 29
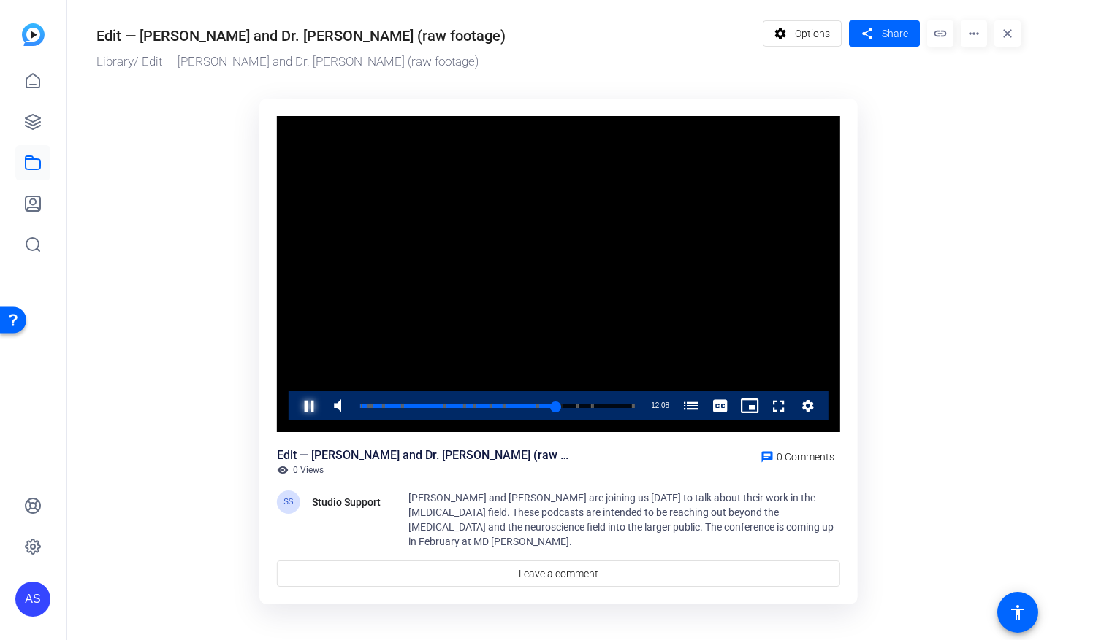
click at [294, 406] on span "Video Player" at bounding box center [294, 405] width 0 height 29
click at [553, 408] on div "30:00" at bounding box center [457, 407] width 194 height 4
click at [294, 406] on span "Video Player" at bounding box center [294, 405] width 0 height 29
click at [548, 406] on div "29:06" at bounding box center [454, 407] width 188 height 4
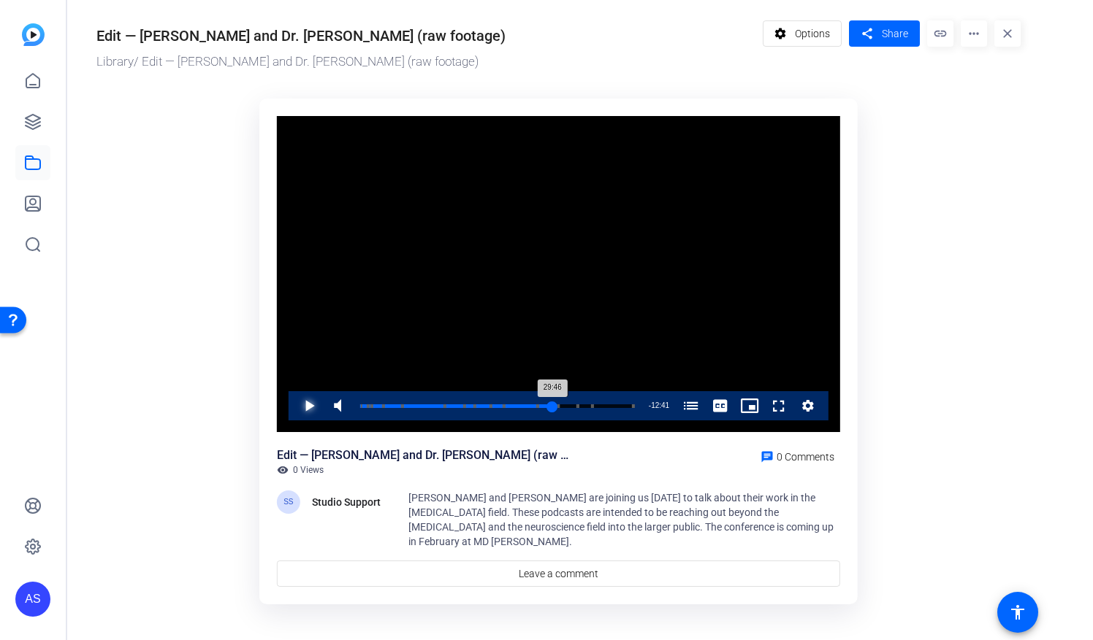
click at [552, 405] on div "29:46" at bounding box center [456, 407] width 192 height 4
click at [294, 400] on span "Video Player" at bounding box center [294, 405] width 0 height 29
click at [294, 413] on span "Video Player" at bounding box center [294, 405] width 0 height 29
click at [554, 405] on div "30:00" at bounding box center [457, 407] width 194 height 4
click at [294, 405] on span "Video Player" at bounding box center [294, 405] width 0 height 29
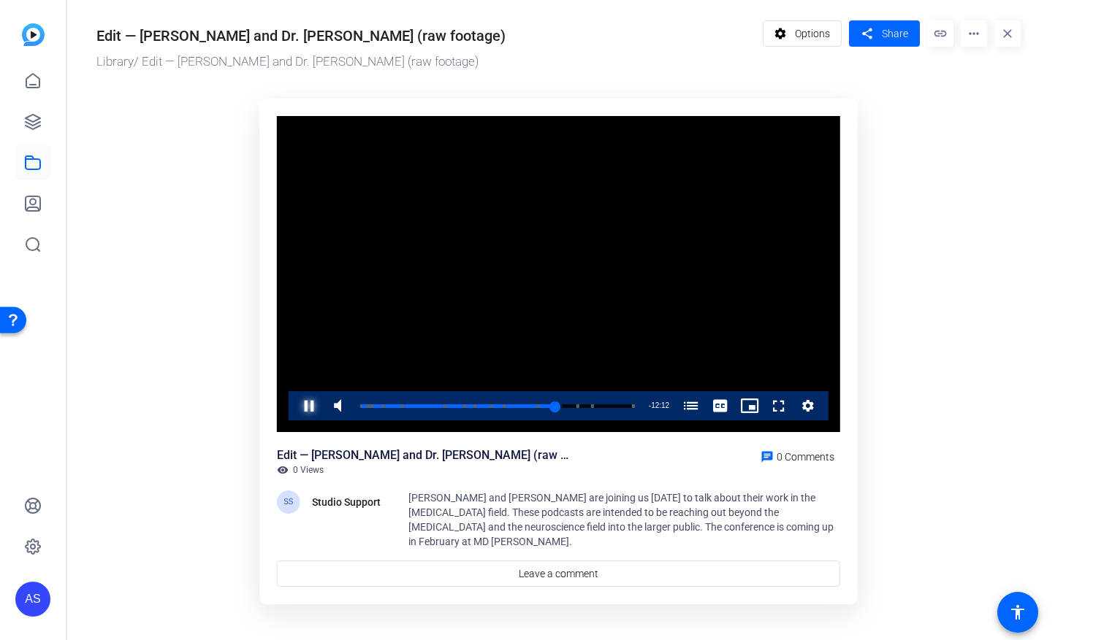
click at [294, 405] on span "Video Player" at bounding box center [294, 405] width 0 height 29
click at [294, 407] on span "Video Player" at bounding box center [294, 405] width 0 height 29
click at [294, 408] on span "Video Player" at bounding box center [294, 405] width 0 height 29
click at [294, 405] on span "Video Player" at bounding box center [294, 405] width 0 height 29
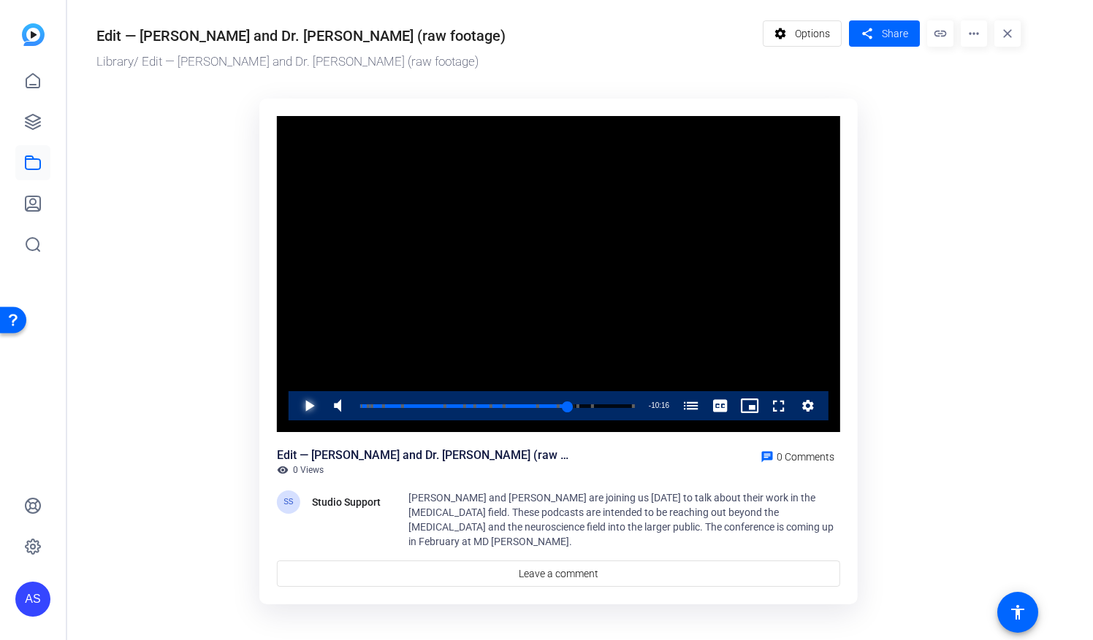
click at [294, 406] on span "Video Player" at bounding box center [294, 405] width 0 height 29
click at [294, 405] on span "Video Player" at bounding box center [294, 405] width 0 height 29
click at [294, 403] on span "Video Player" at bounding box center [294, 405] width 0 height 29
click at [294, 415] on span "Video Player" at bounding box center [294, 405] width 0 height 29
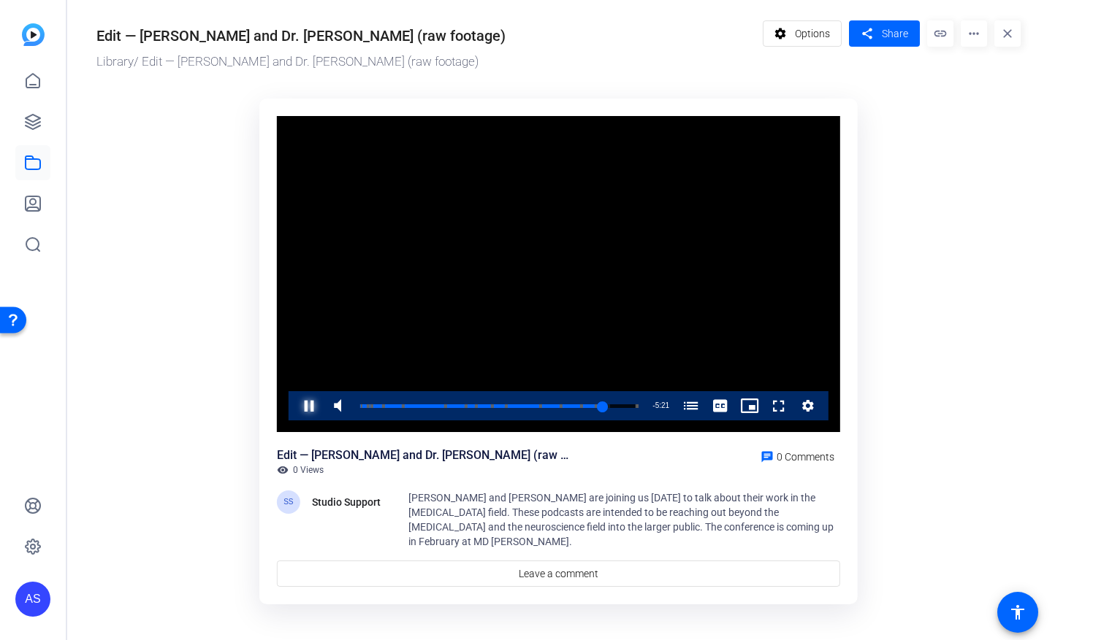
click at [294, 402] on span "Video Player" at bounding box center [294, 405] width 0 height 29
click at [294, 405] on span "Video Player" at bounding box center [294, 405] width 0 height 29
click at [603, 408] on div "37:13" at bounding box center [482, 407] width 244 height 4
click at [602, 408] on div "37:06" at bounding box center [481, 407] width 243 height 4
click at [294, 406] on span "Video Player" at bounding box center [294, 405] width 0 height 29
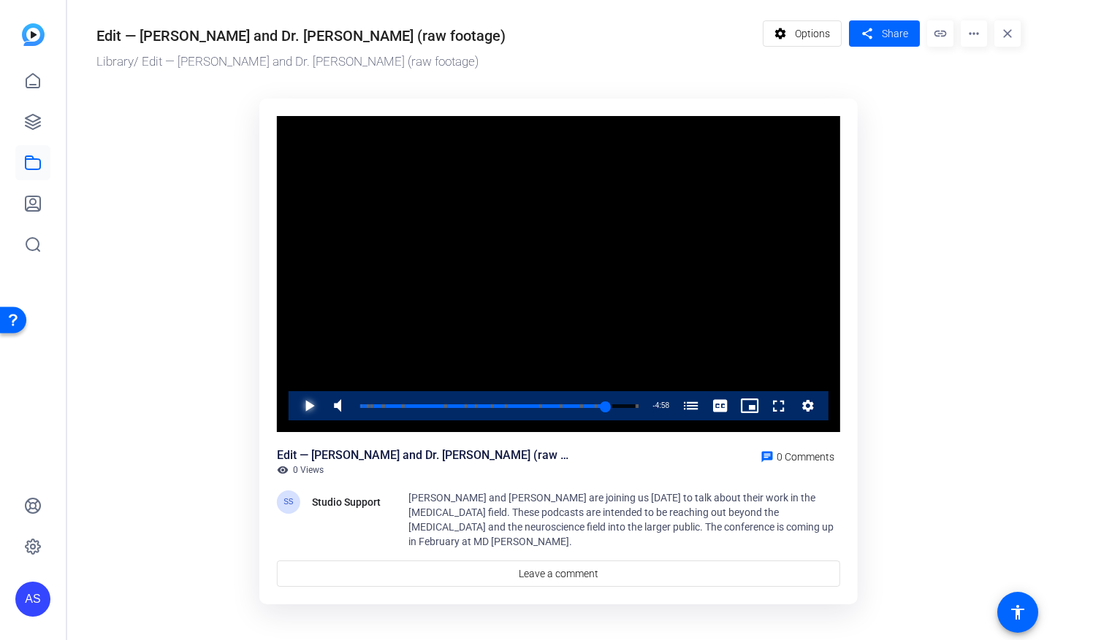
click at [294, 405] on span "Video Player" at bounding box center [294, 405] width 0 height 29
click at [294, 400] on span "Video Player" at bounding box center [294, 405] width 0 height 29
click at [294, 402] on span "Video Player" at bounding box center [294, 405] width 0 height 29
click at [294, 405] on span "Video Player" at bounding box center [294, 405] width 0 height 29
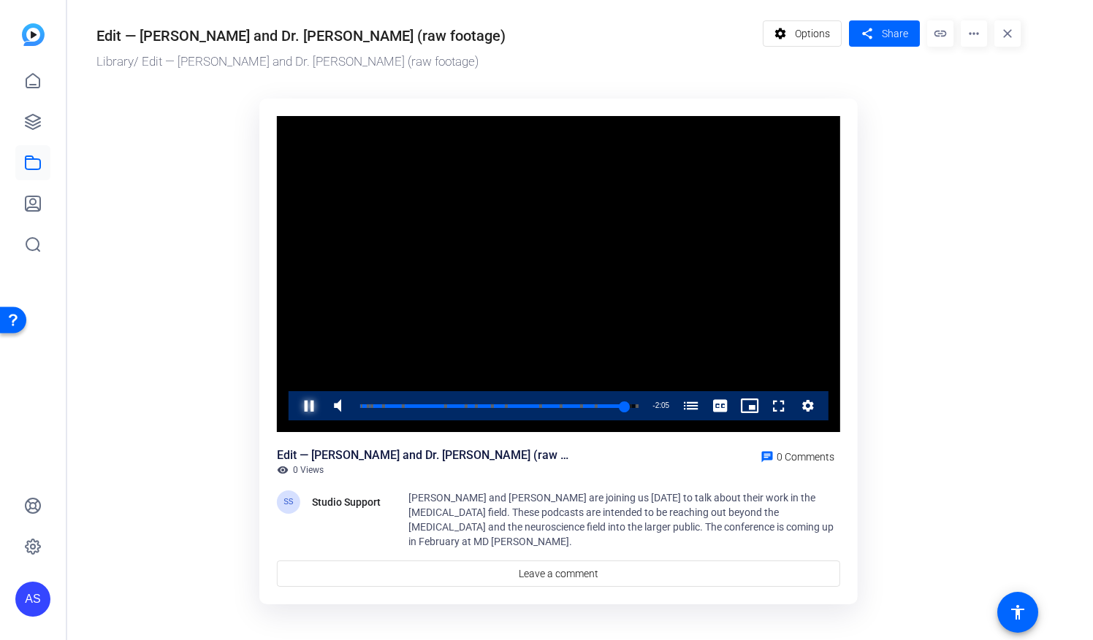
click at [294, 401] on span "Video Player" at bounding box center [294, 405] width 0 height 29
click at [294, 405] on span "Video Player" at bounding box center [294, 405] width 0 height 29
click at [294, 408] on span "Video Player" at bounding box center [294, 405] width 0 height 29
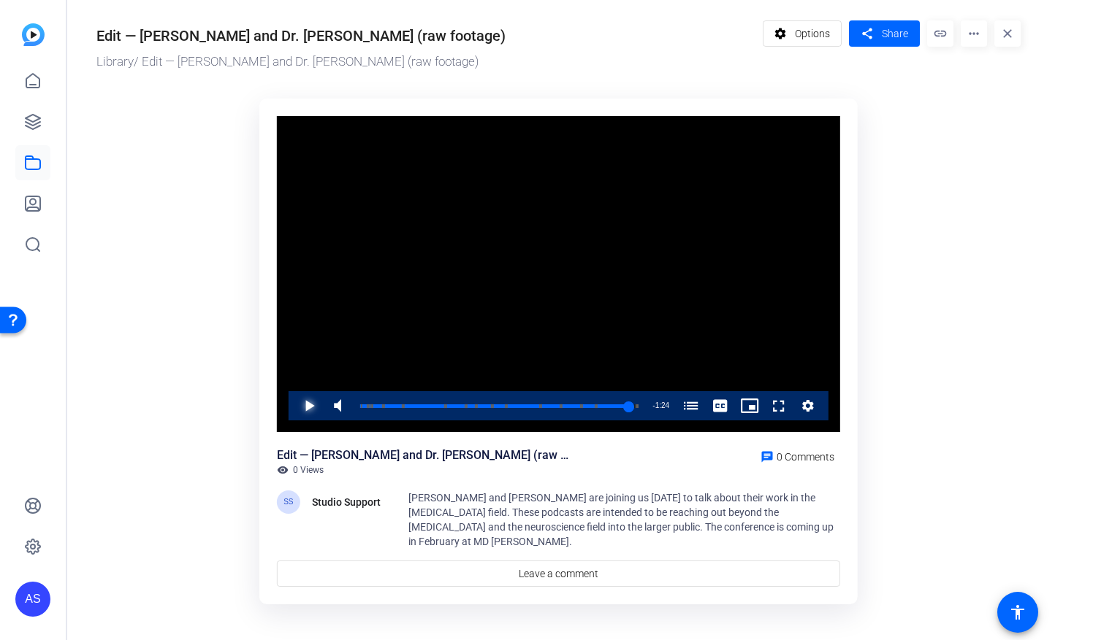
click at [294, 403] on span "Video Player" at bounding box center [294, 405] width 0 height 29
click at [294, 402] on span "Video Player" at bounding box center [294, 405] width 0 height 29
click at [632, 405] on div "41:34" at bounding box center [496, 407] width 272 height 4
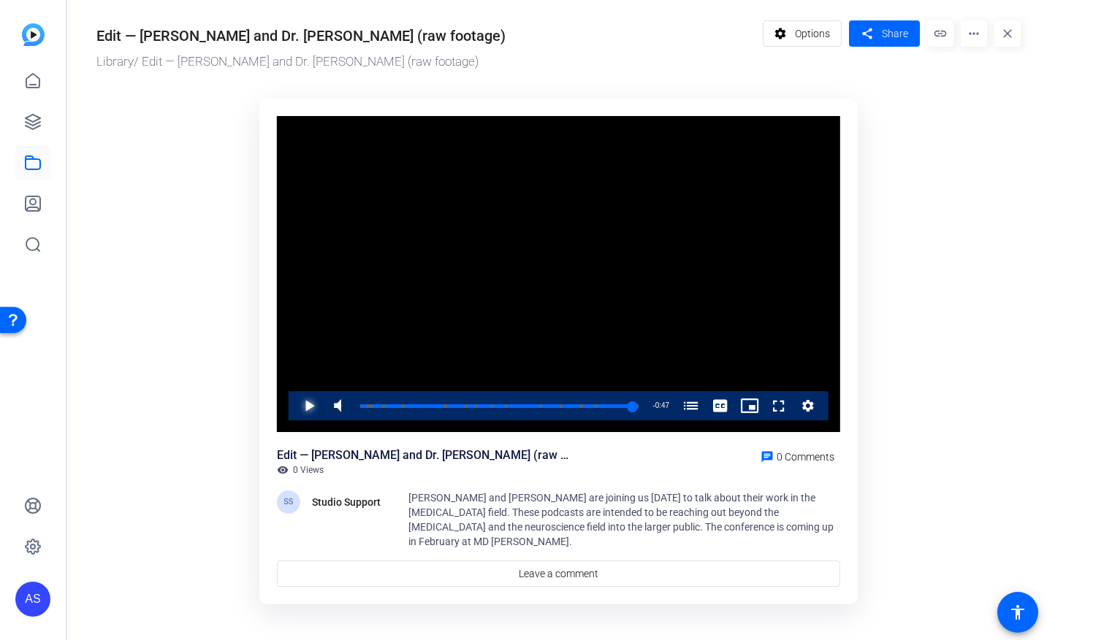
click at [294, 399] on span "Video Player" at bounding box center [294, 405] width 0 height 29
click at [631, 408] on div "41:20" at bounding box center [495, 407] width 271 height 4
click at [294, 406] on span "Video Player" at bounding box center [294, 405] width 0 height 29
click at [294, 404] on span "Video Player" at bounding box center [294, 405] width 0 height 29
click at [294, 408] on span "Video Player" at bounding box center [294, 405] width 0 height 29
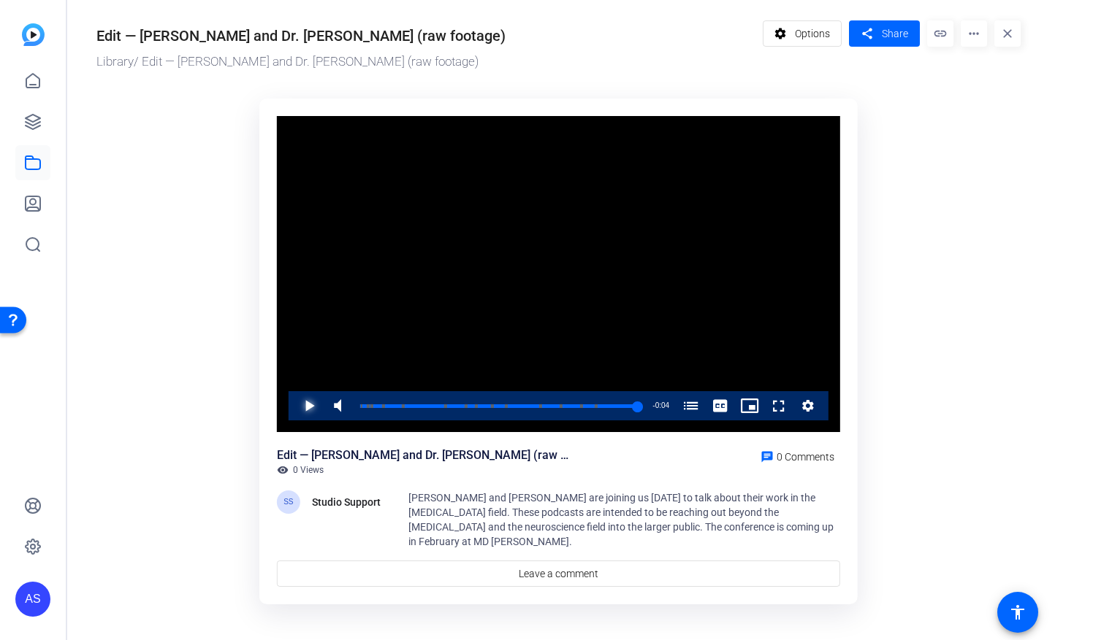
click at [294, 405] on span "Video Player" at bounding box center [294, 405] width 0 height 29
